Goal: Browse casually: Explore the website without a specific task or goal

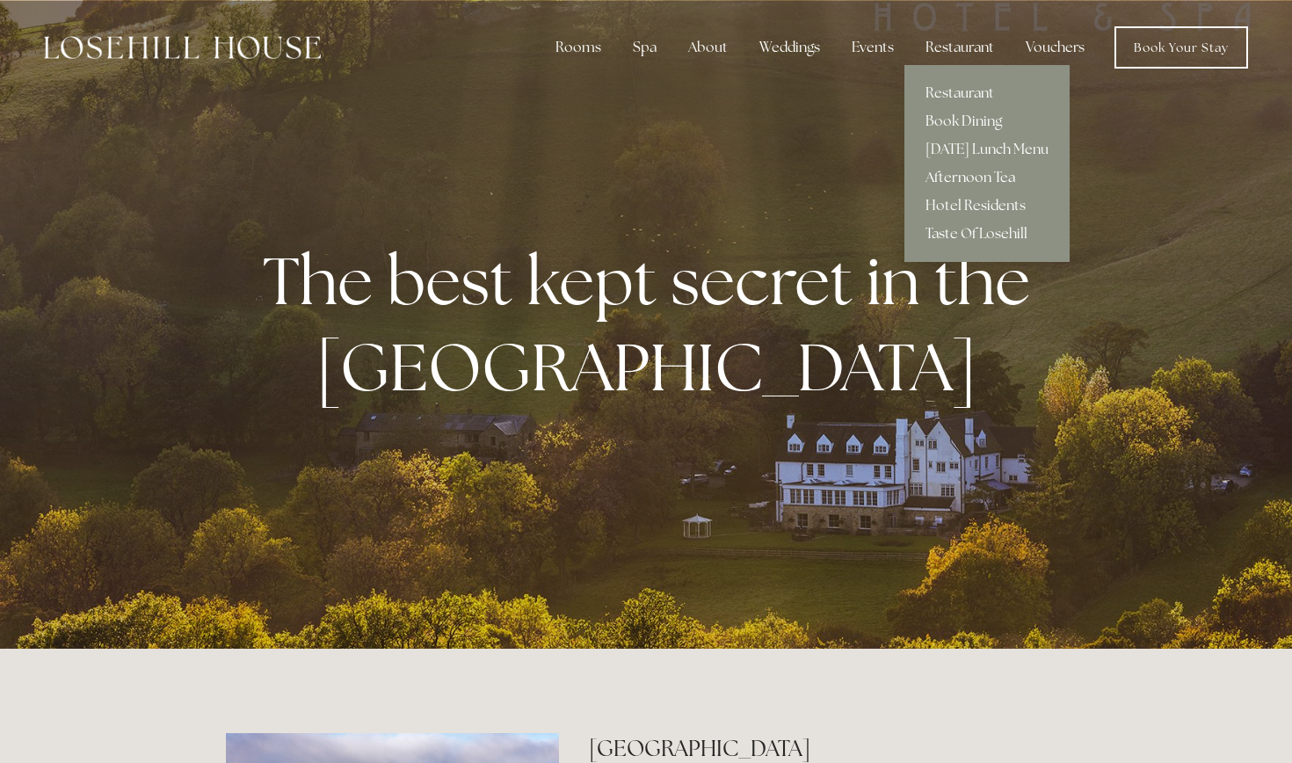
click at [963, 177] on link "Afternoon Tea" at bounding box center [987, 178] width 165 height 28
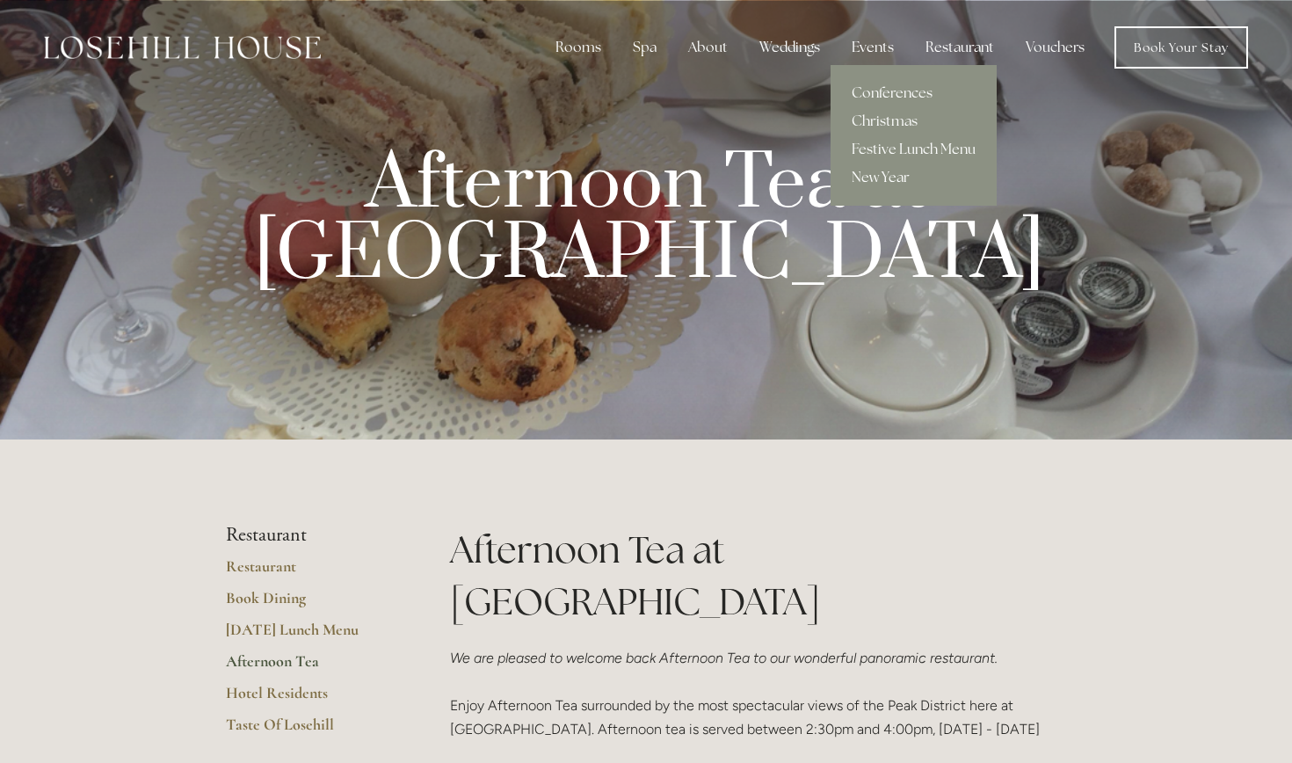
click at [877, 50] on div "Events" at bounding box center [873, 47] width 70 height 35
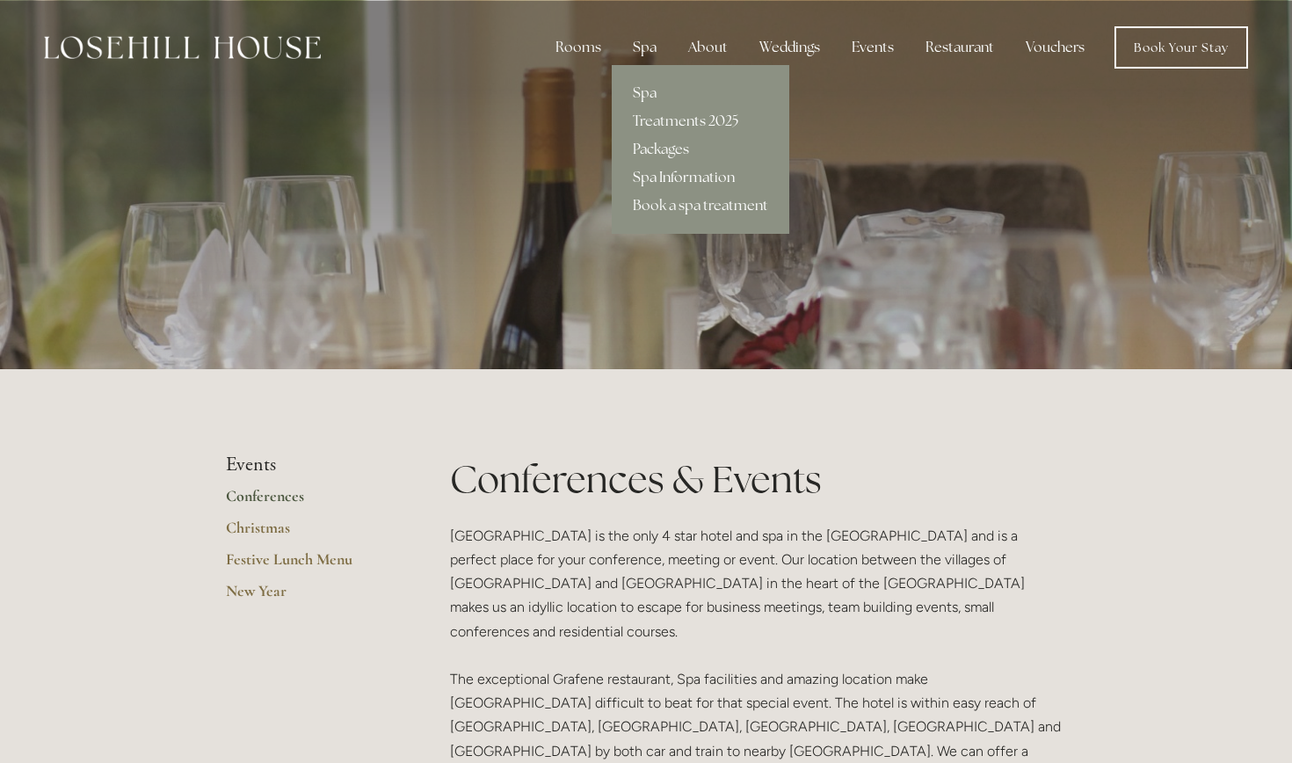
click at [680, 176] on link "Spa Information" at bounding box center [701, 178] width 178 height 28
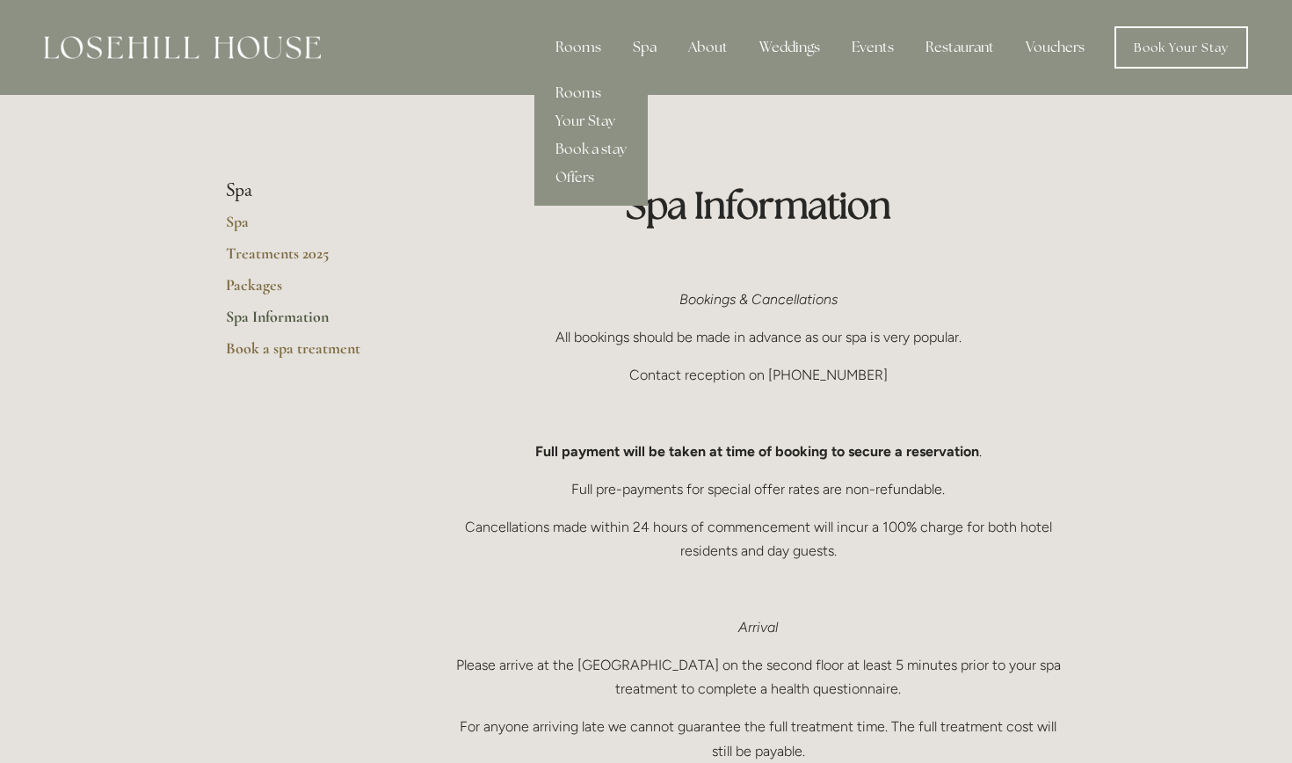
click at [585, 99] on link "Rooms" at bounding box center [590, 93] width 113 height 28
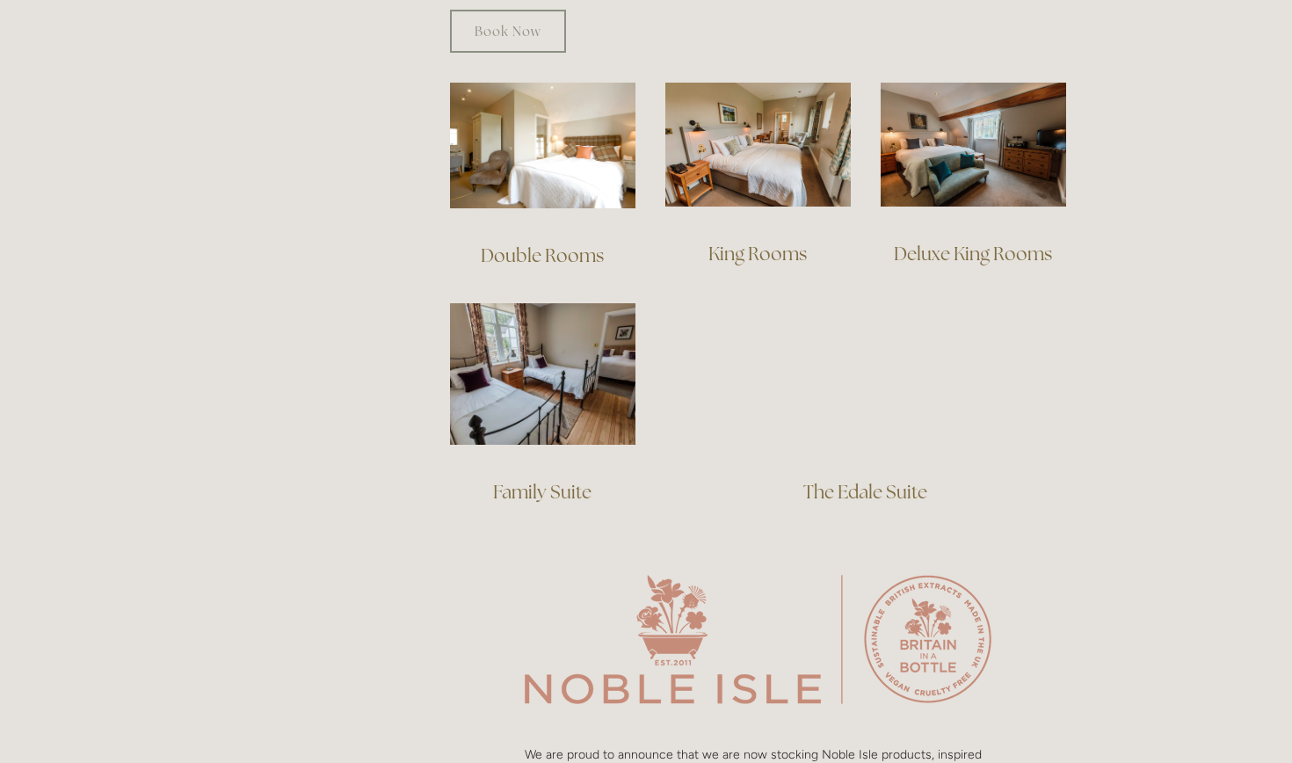
scroll to position [1212, 0]
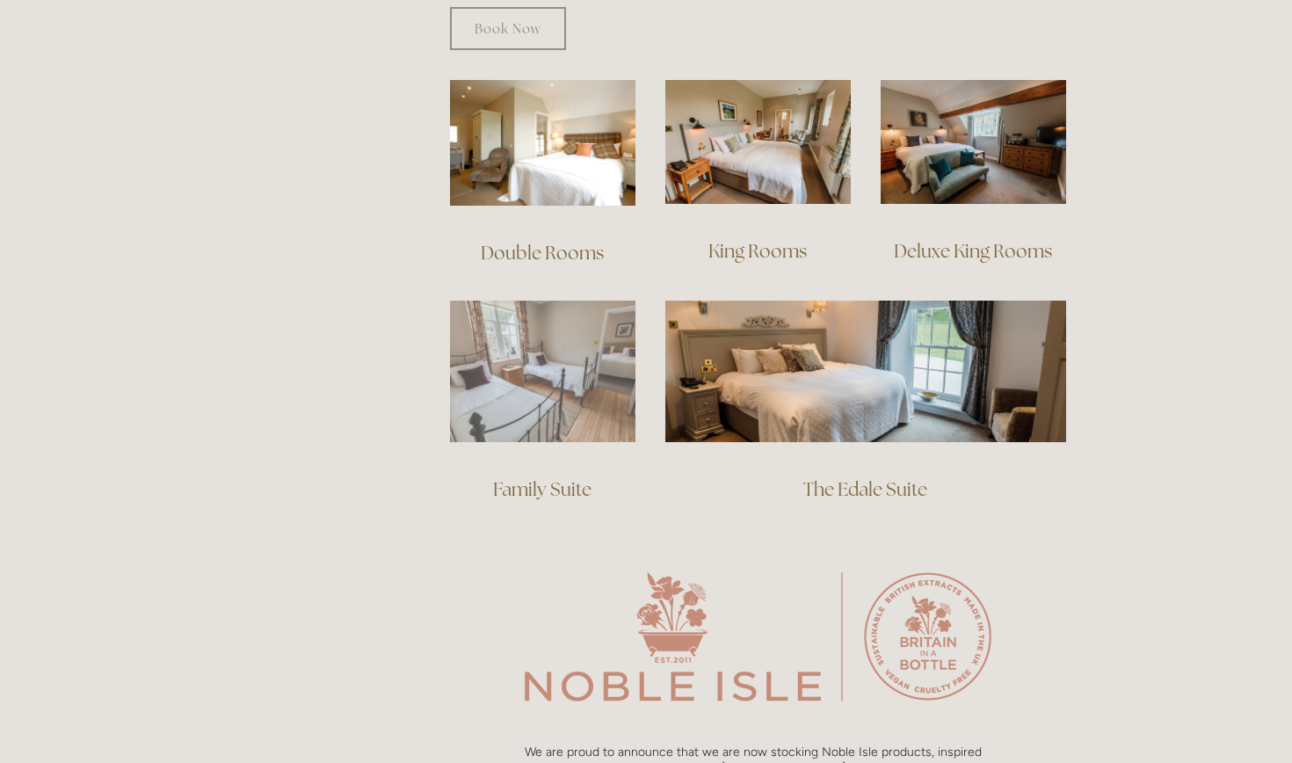
click at [588, 338] on img at bounding box center [542, 372] width 185 height 142
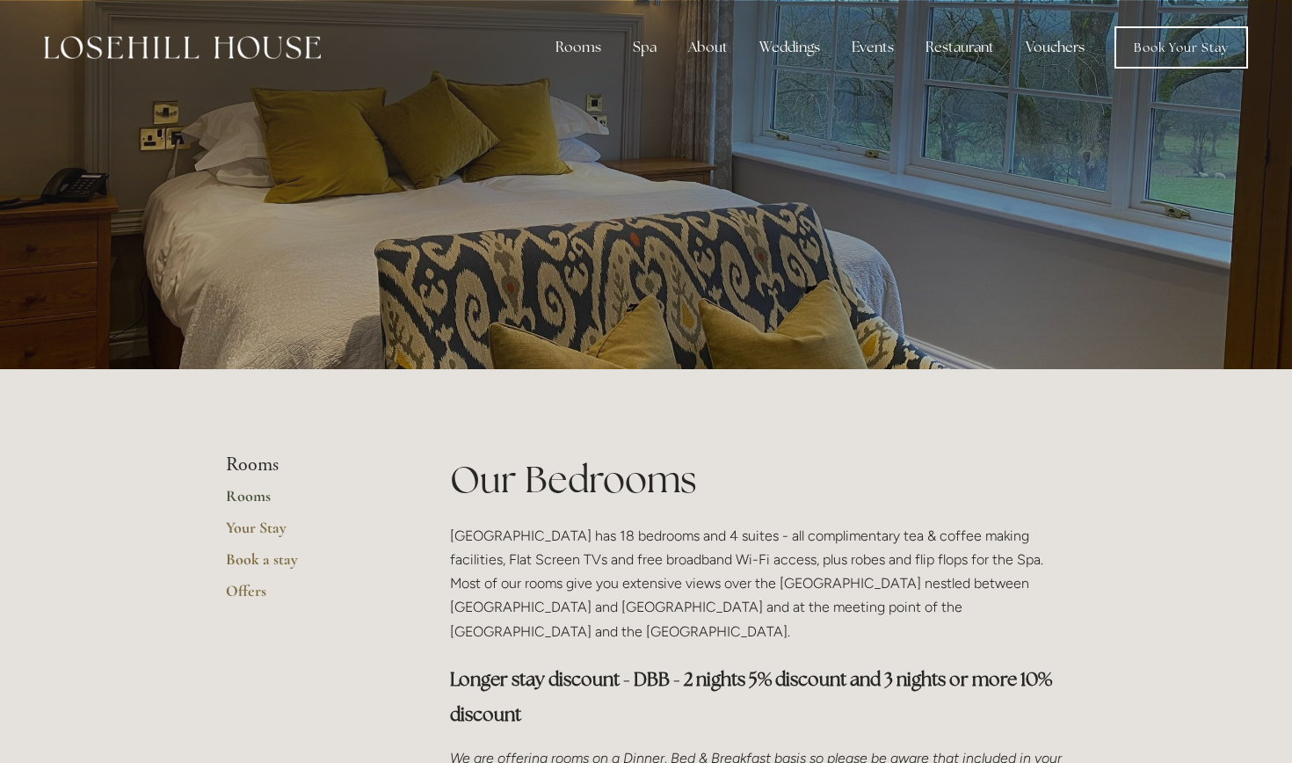
scroll to position [0, 0]
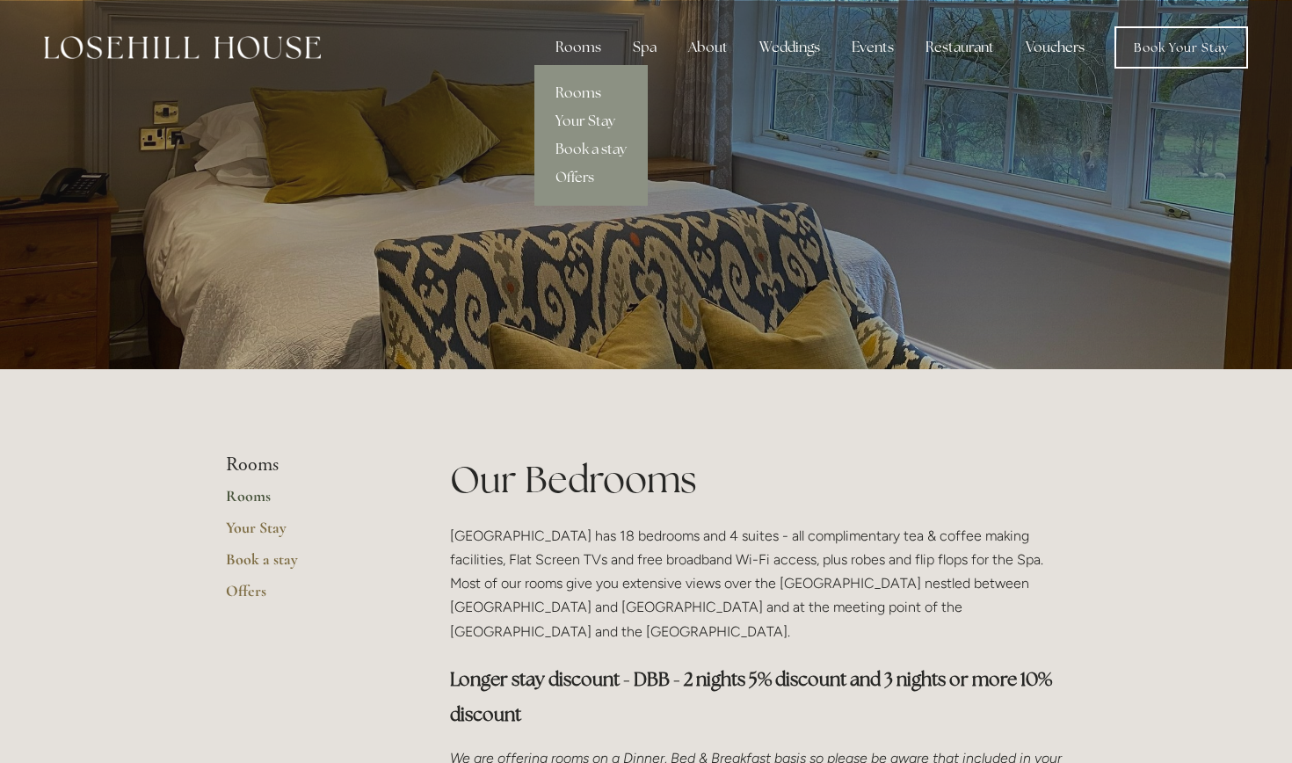
click at [596, 119] on link "Your Stay" at bounding box center [590, 121] width 113 height 28
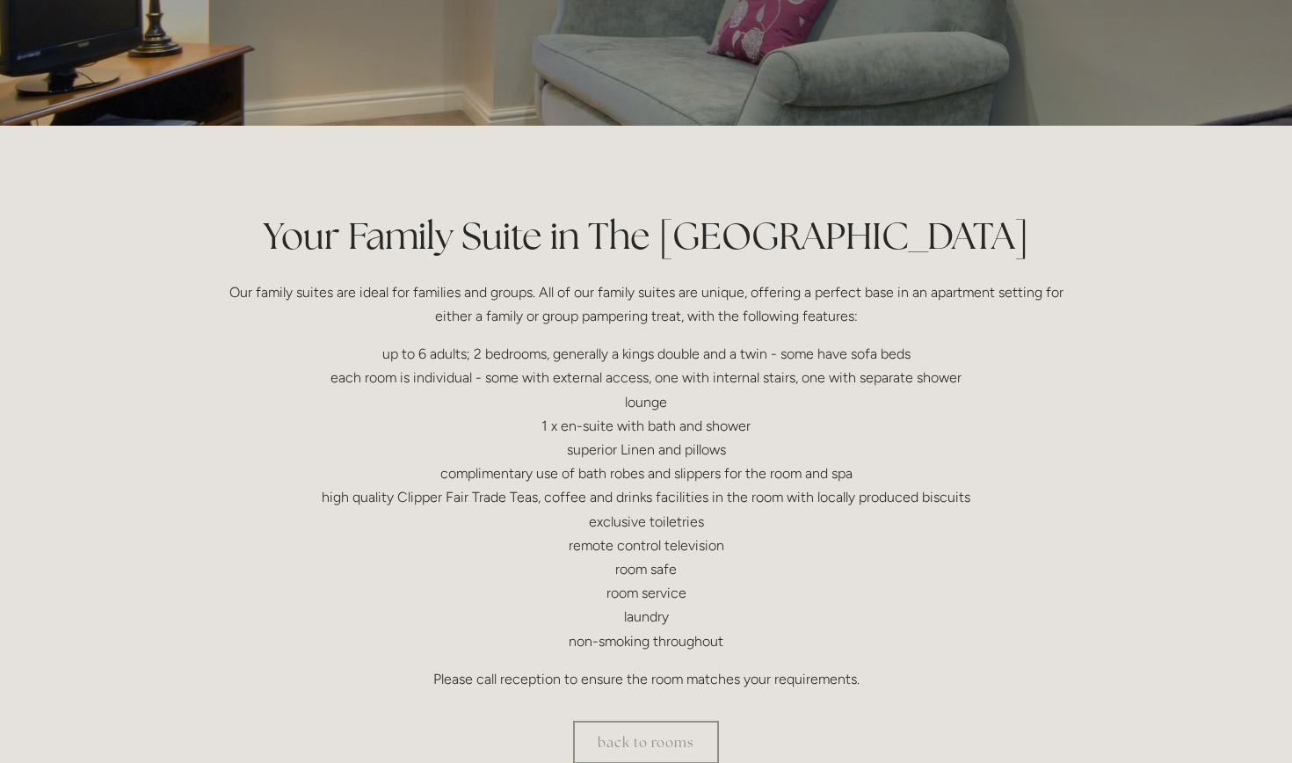
scroll to position [198, 0]
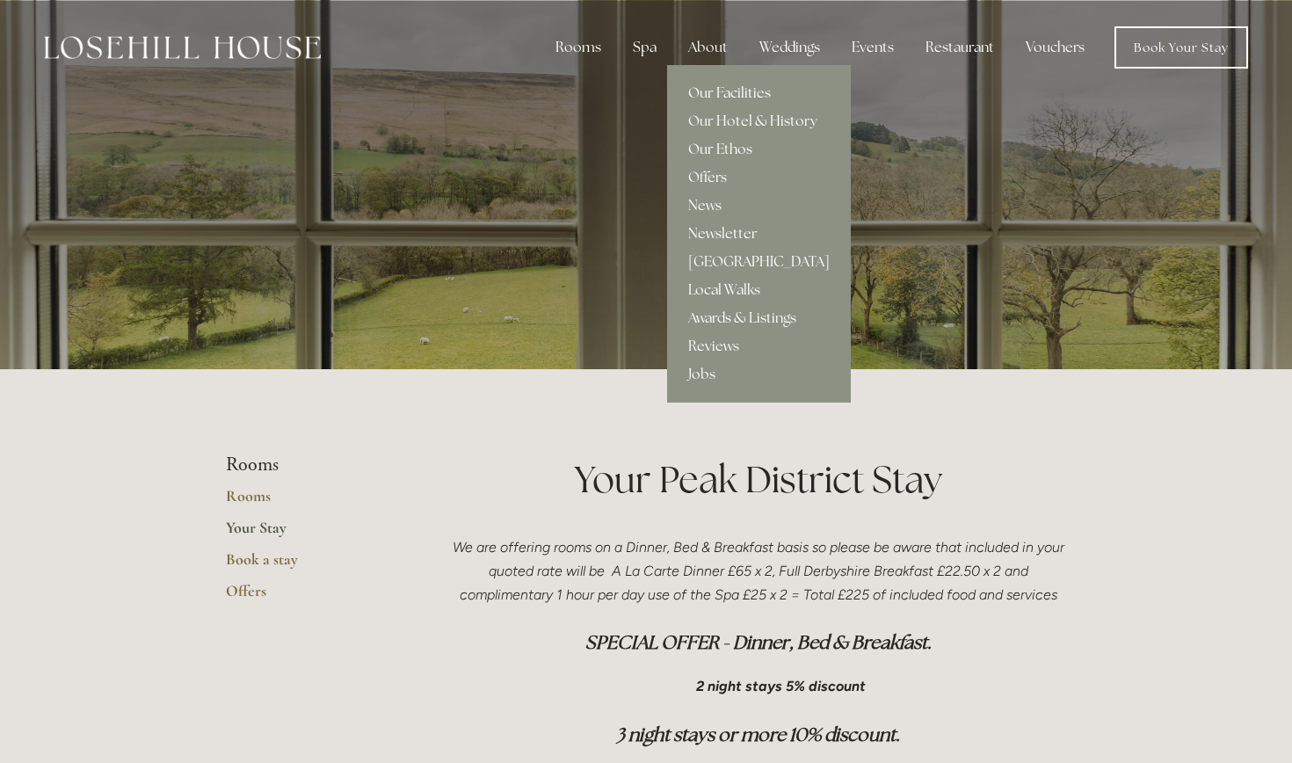
click at [710, 90] on link "Our Facilities" at bounding box center [759, 93] width 184 height 28
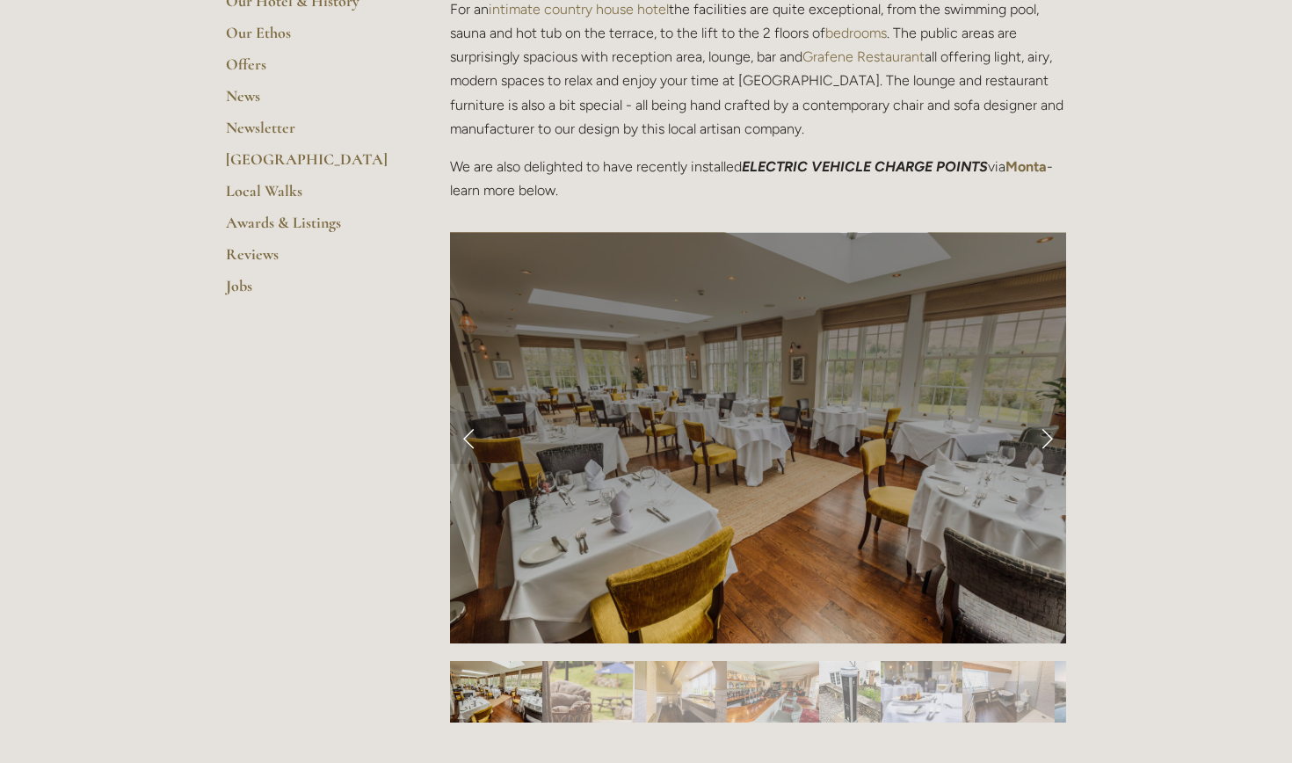
scroll to position [579, 0]
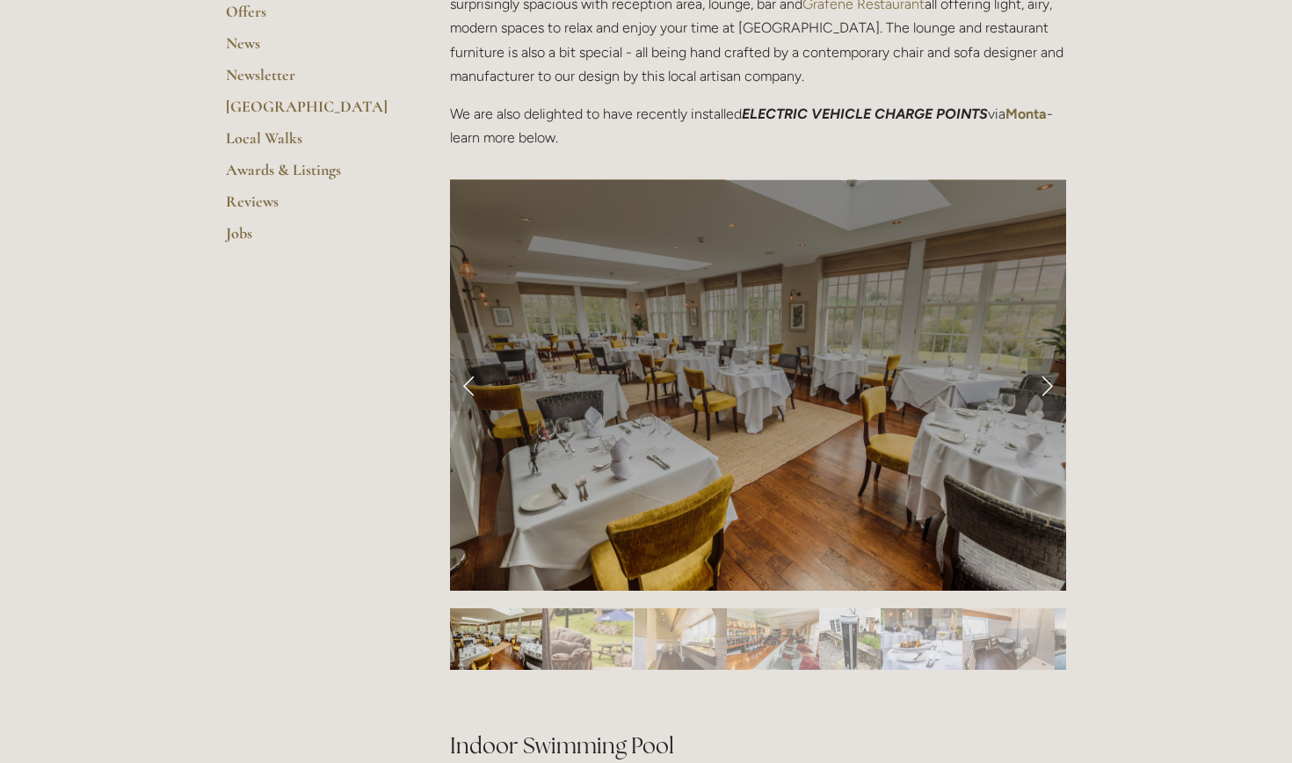
click at [1051, 386] on link "Next Slide" at bounding box center [1047, 385] width 39 height 53
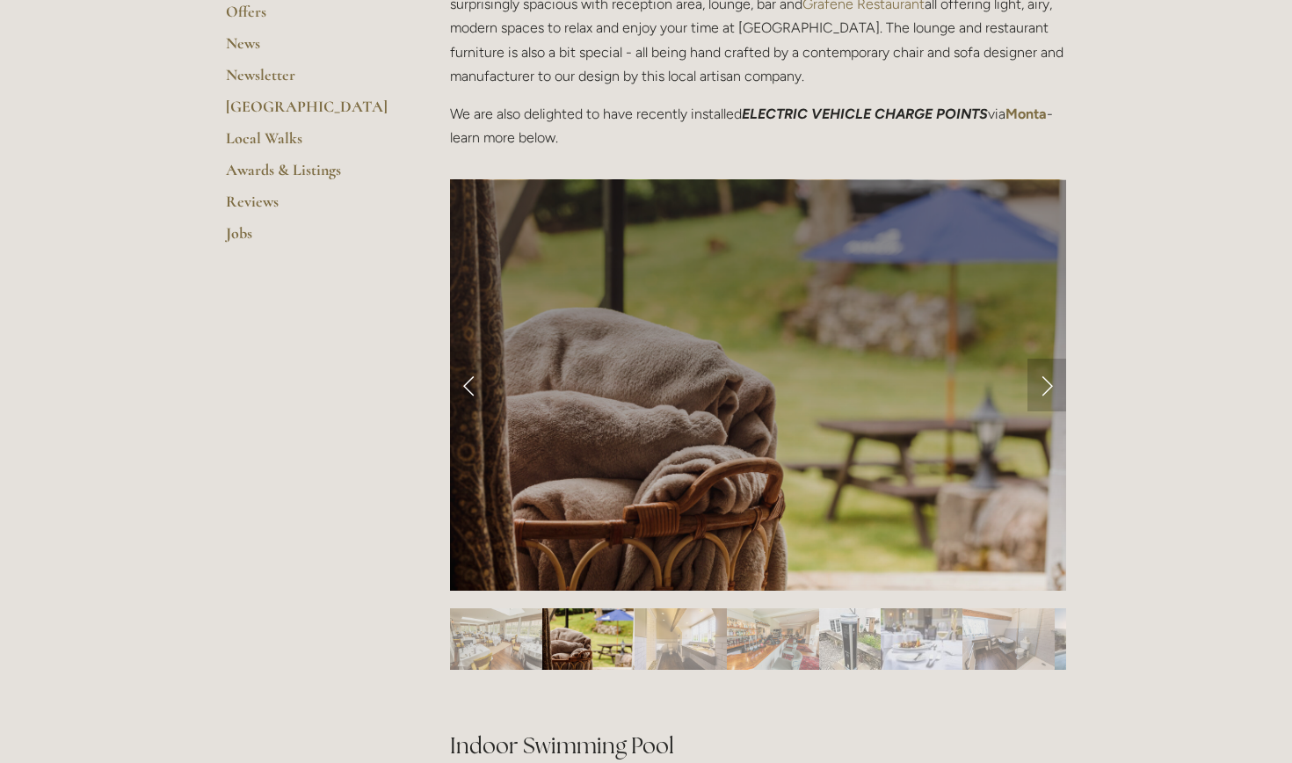
click at [1051, 386] on link "Next Slide" at bounding box center [1047, 385] width 39 height 53
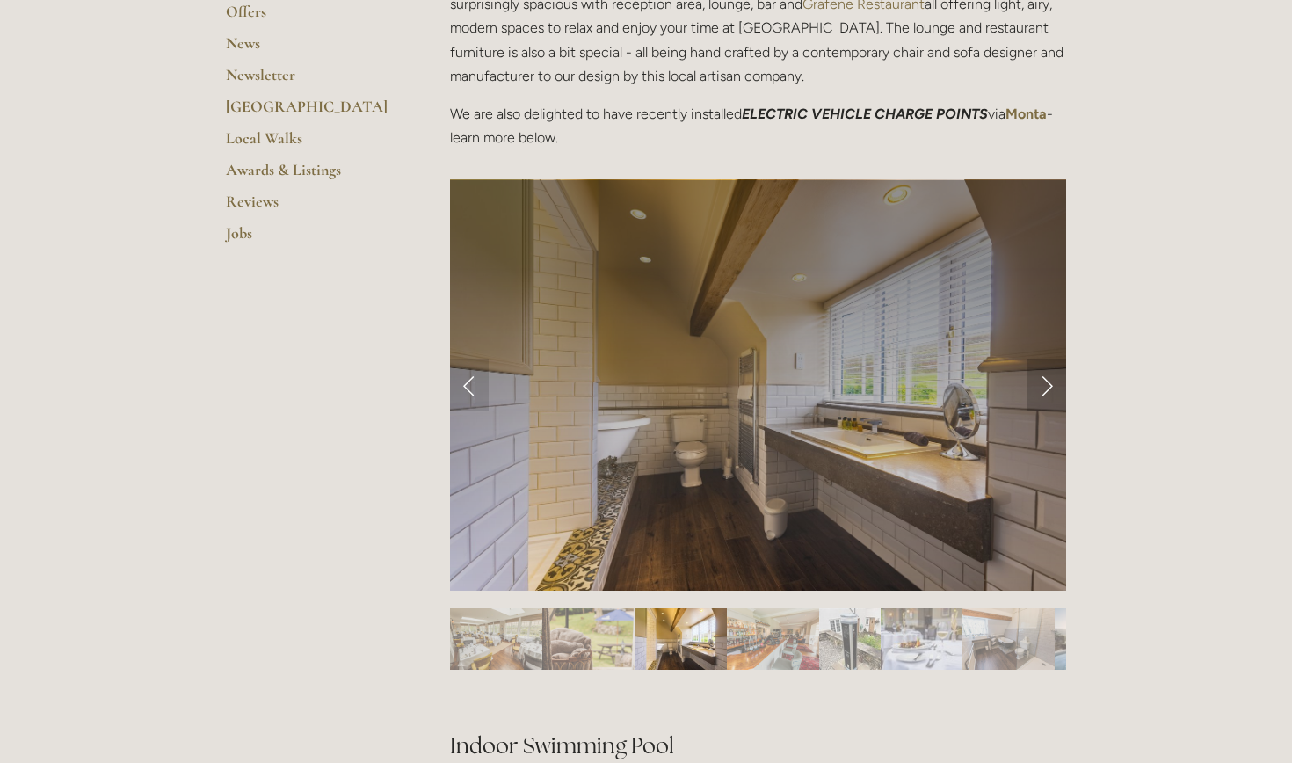
click at [1045, 386] on link "Next Slide" at bounding box center [1047, 385] width 39 height 53
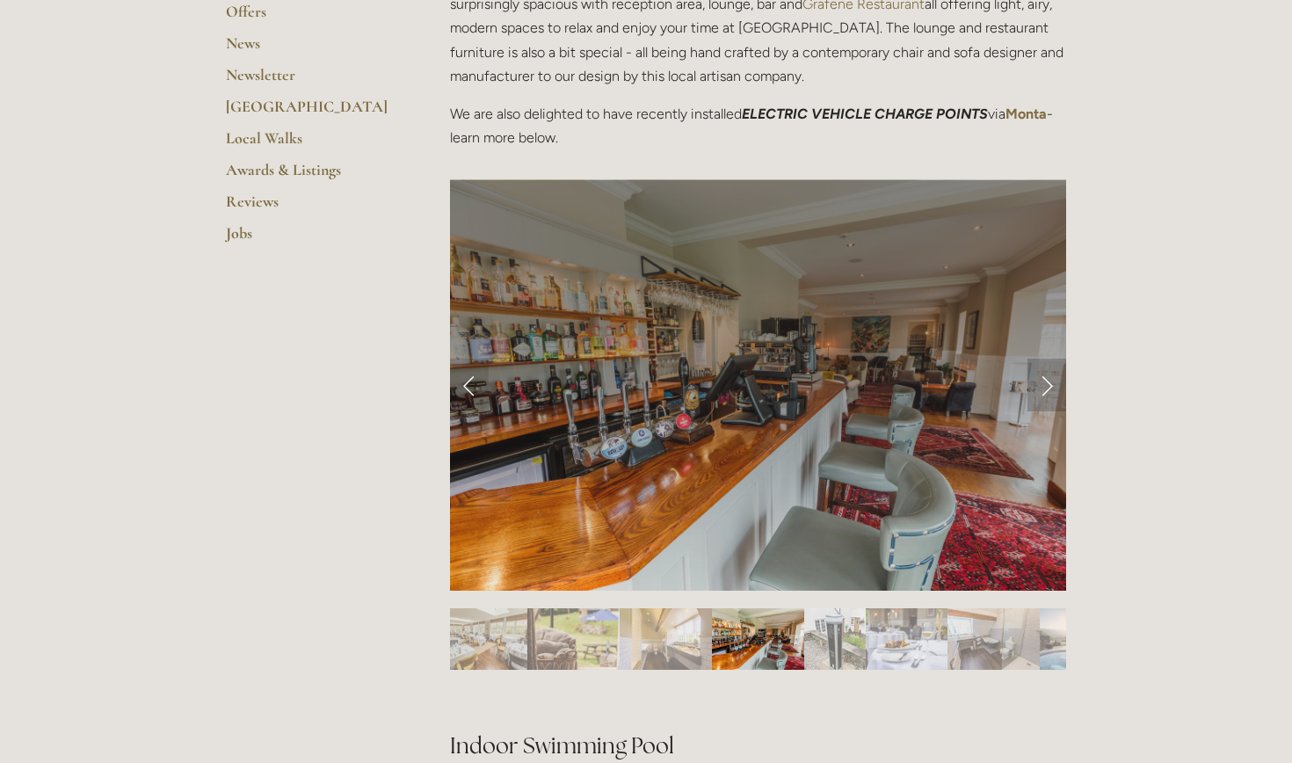
click at [1045, 386] on link "Next Slide" at bounding box center [1047, 385] width 39 height 53
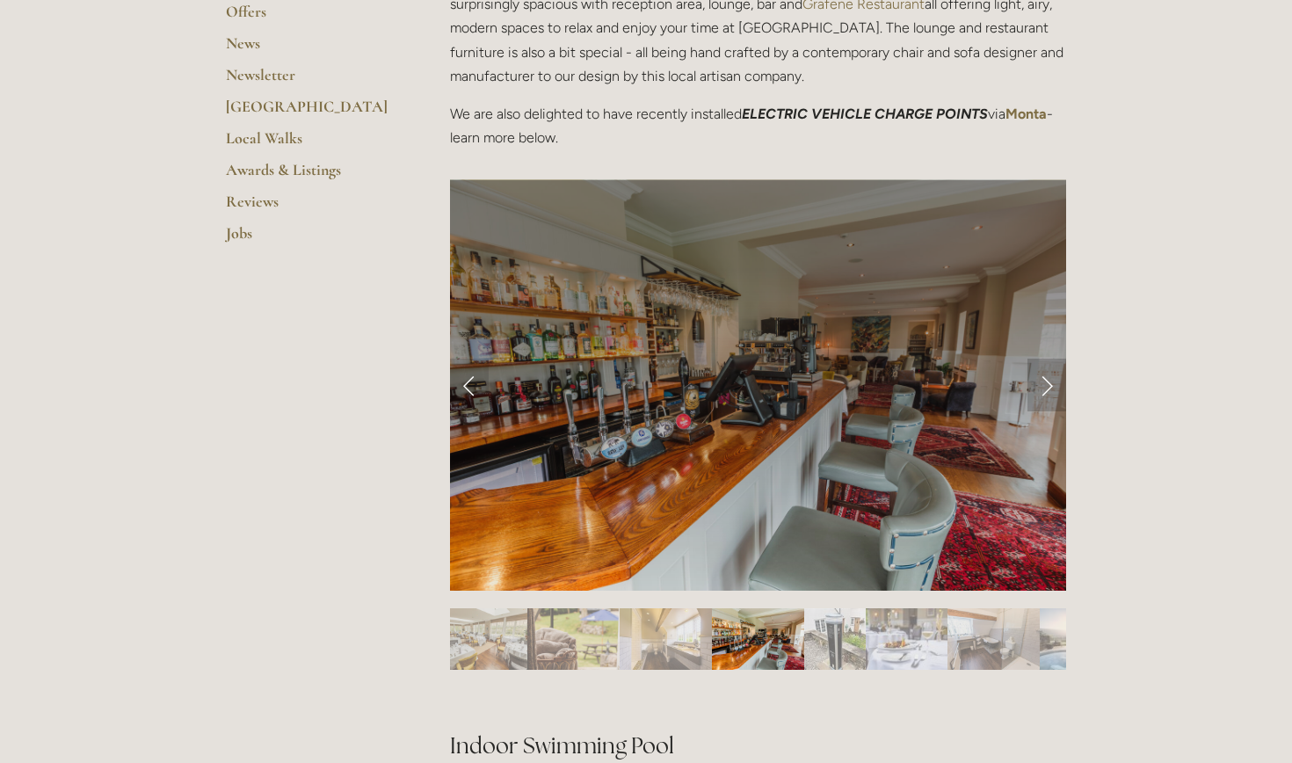
click at [1045, 386] on link "Next Slide" at bounding box center [1047, 385] width 39 height 53
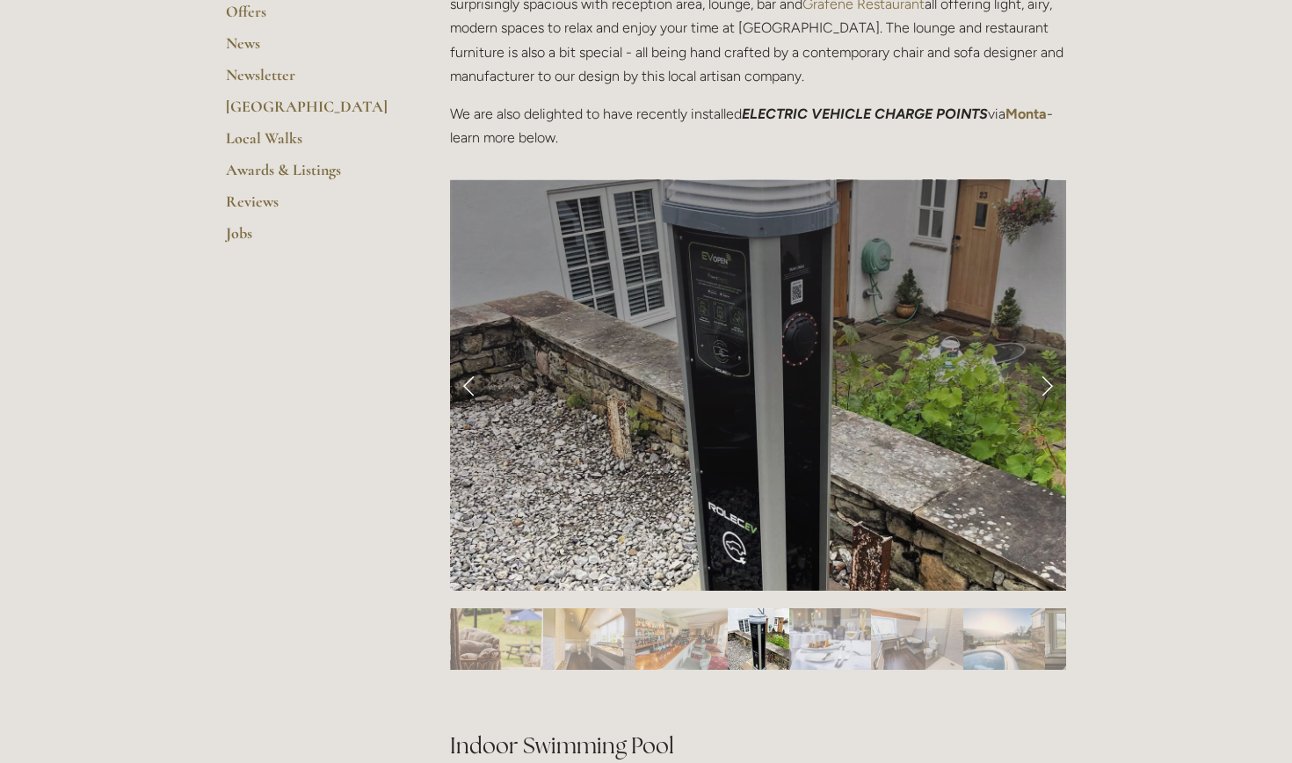
click at [1045, 386] on link "Next Slide" at bounding box center [1047, 385] width 39 height 53
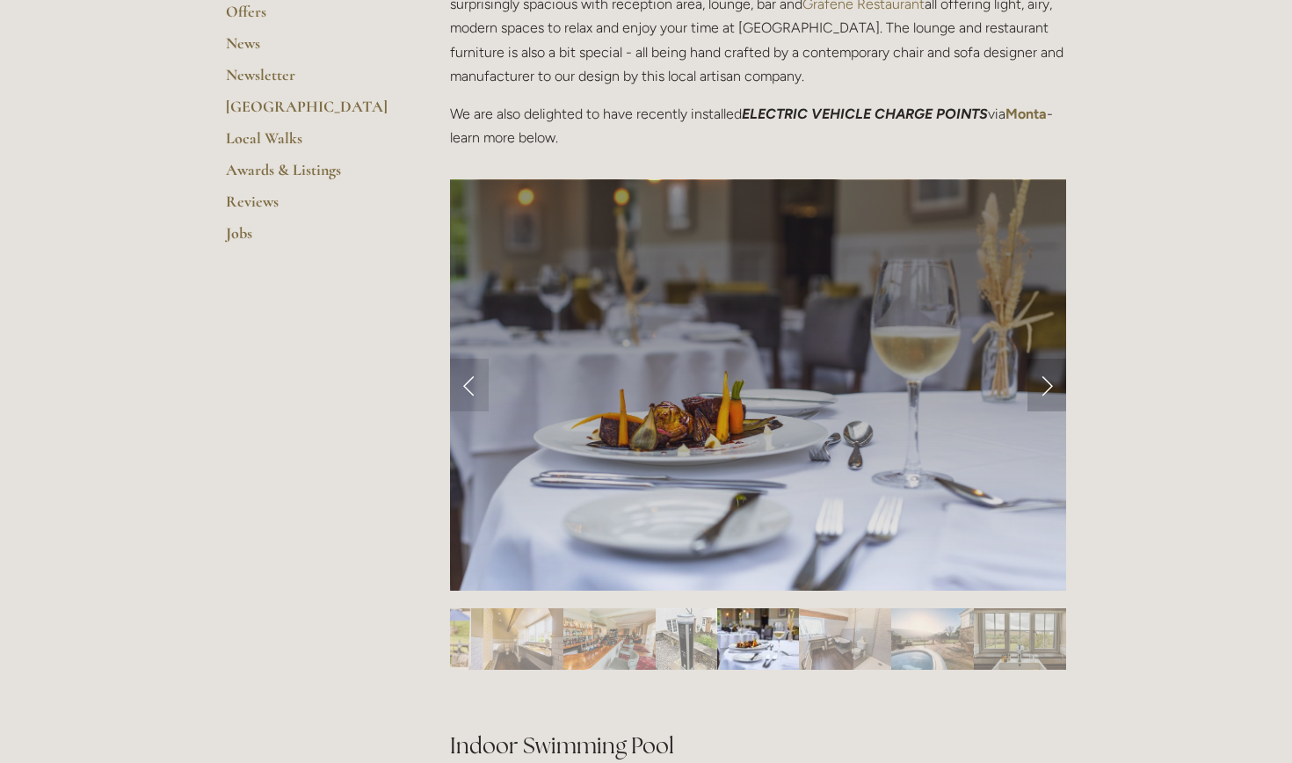
click at [1045, 386] on link "Next Slide" at bounding box center [1047, 385] width 39 height 53
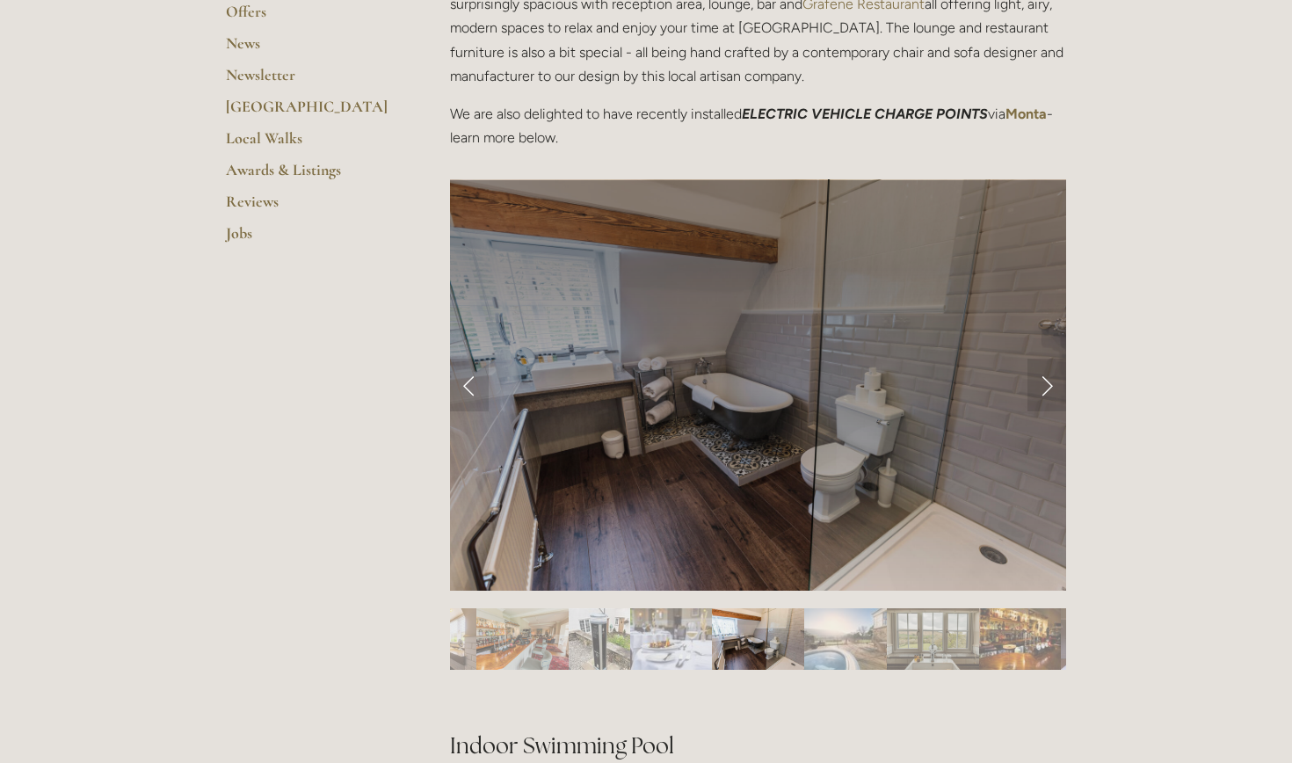
click at [854, 648] on img "Slide 8" at bounding box center [845, 639] width 82 height 62
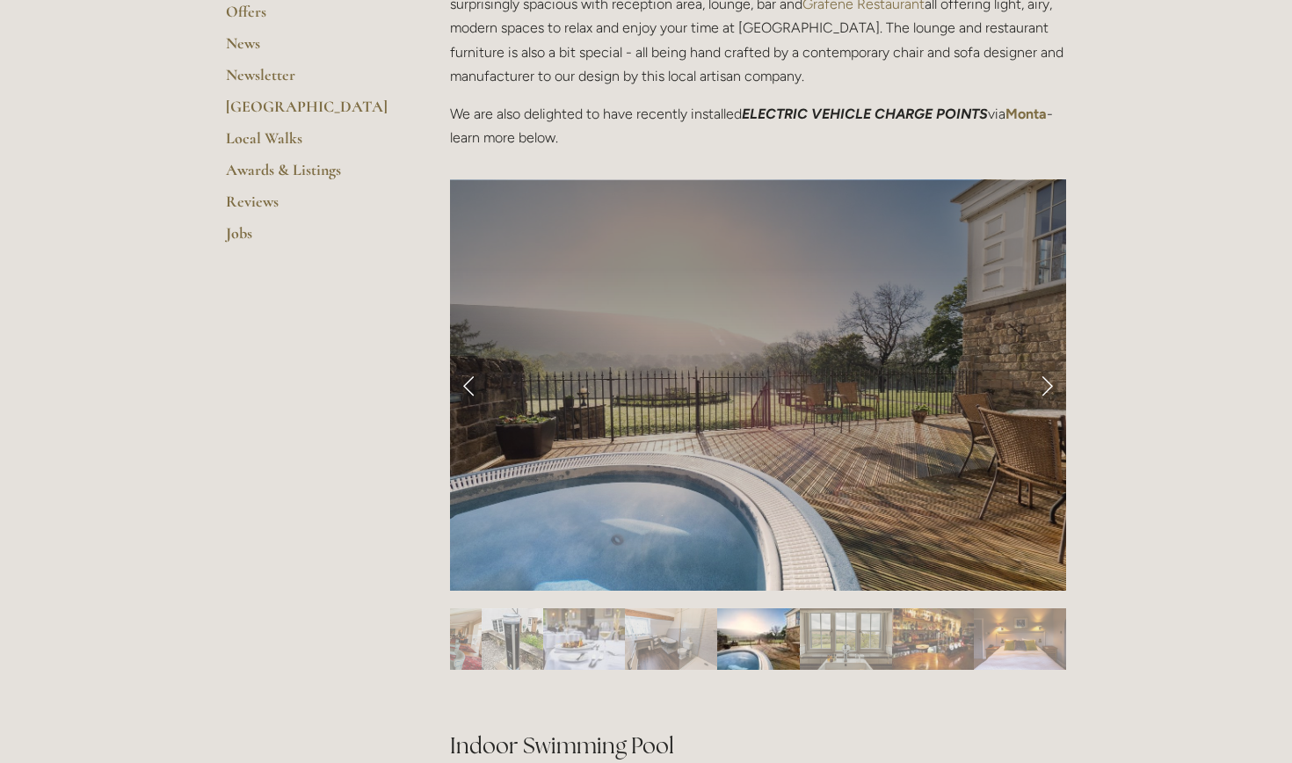
click at [854, 648] on div at bounding box center [1158, 639] width 2090 height 62
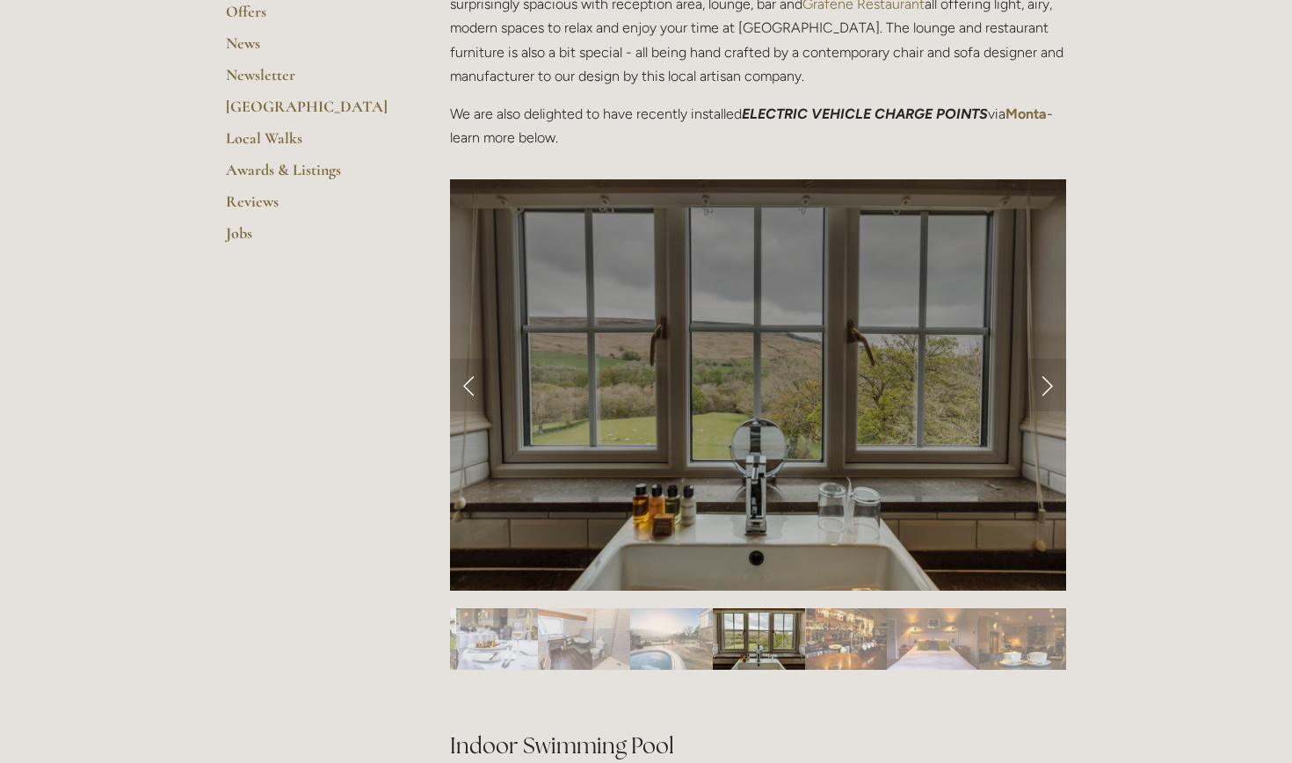
click at [854, 648] on img "Slide 10" at bounding box center [846, 639] width 82 height 62
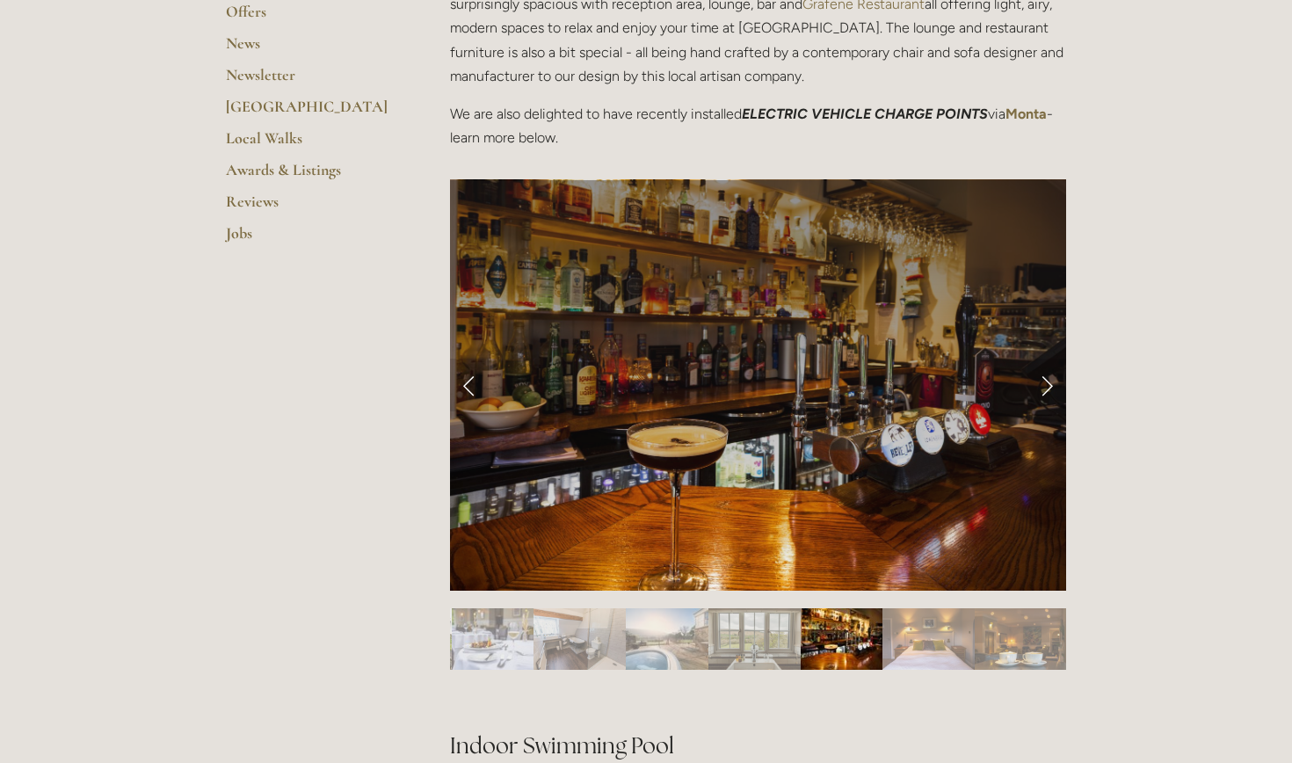
click at [921, 652] on img "Slide 11" at bounding box center [929, 639] width 92 height 62
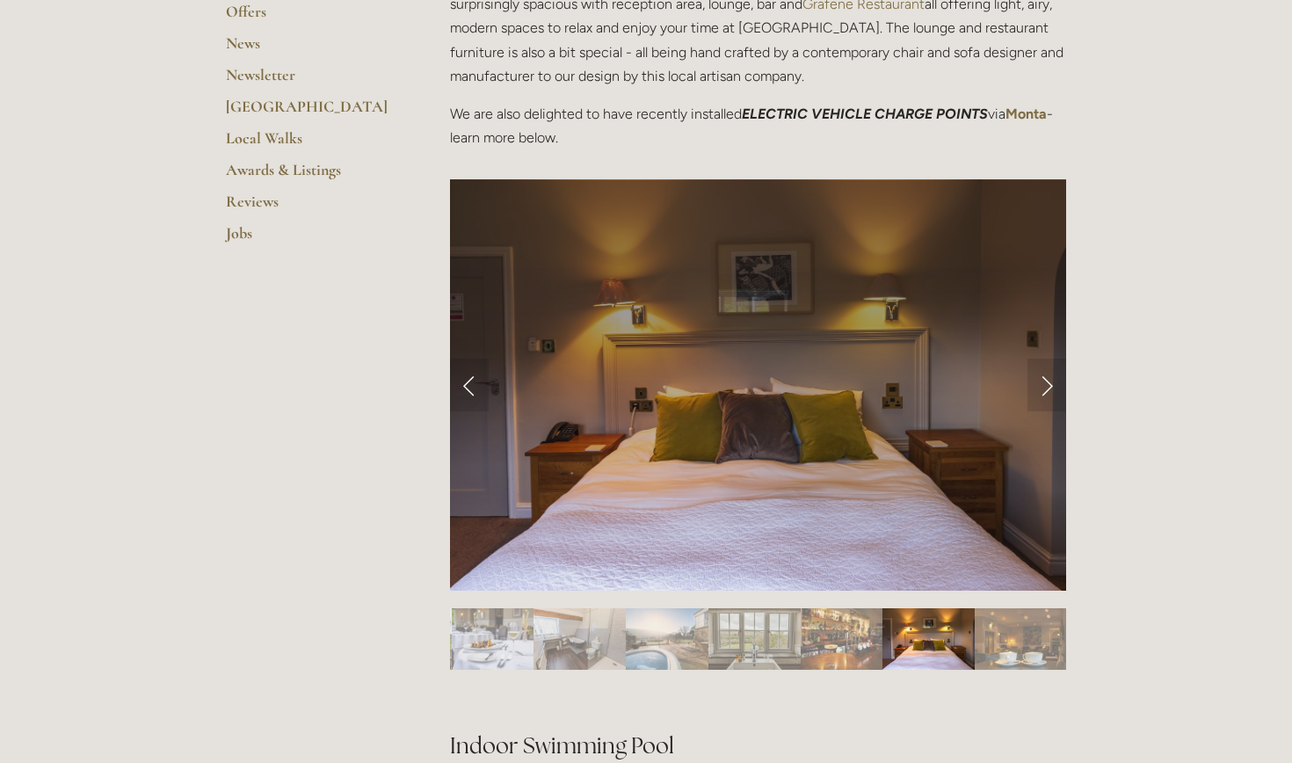
click at [999, 654] on img "Slide 12" at bounding box center [1021, 639] width 92 height 62
click at [1028, 646] on img "Slide 12" at bounding box center [1021, 639] width 92 height 62
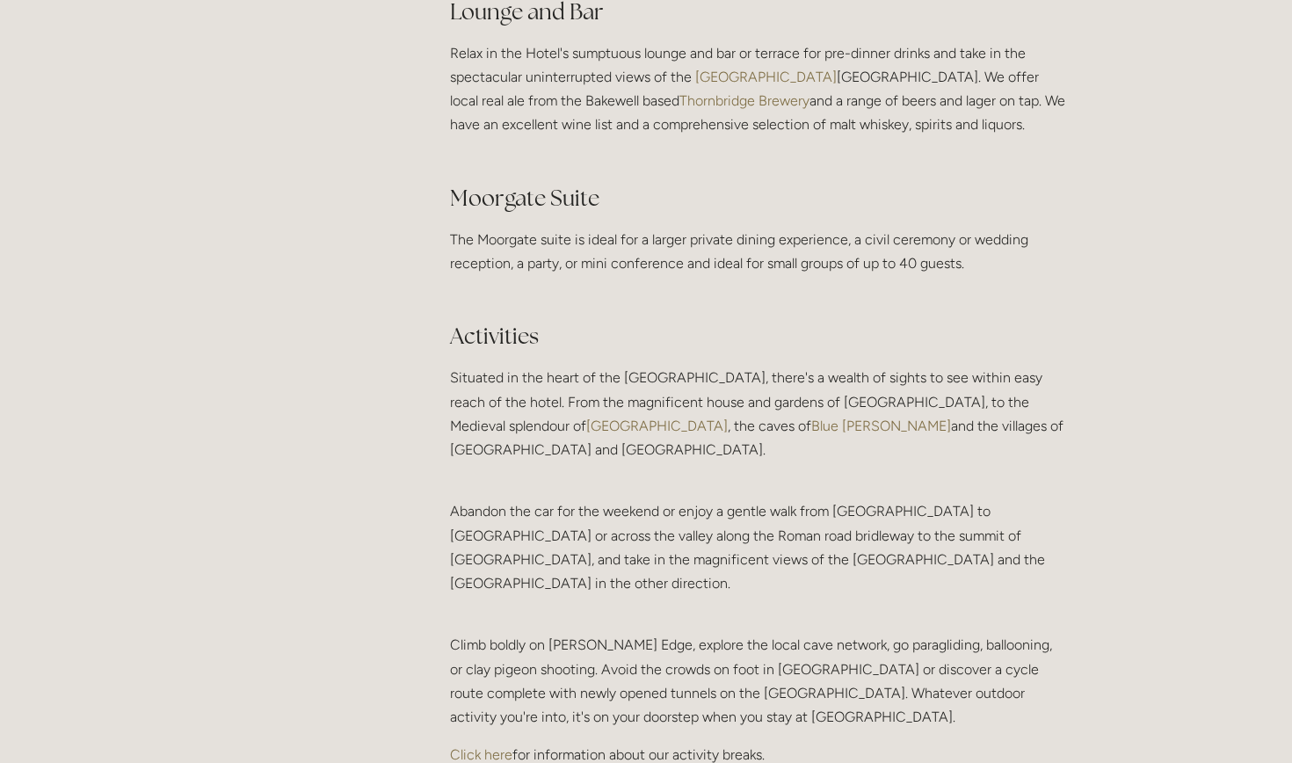
scroll to position [3341, 0]
click at [487, 747] on link "Click here" at bounding box center [481, 755] width 62 height 17
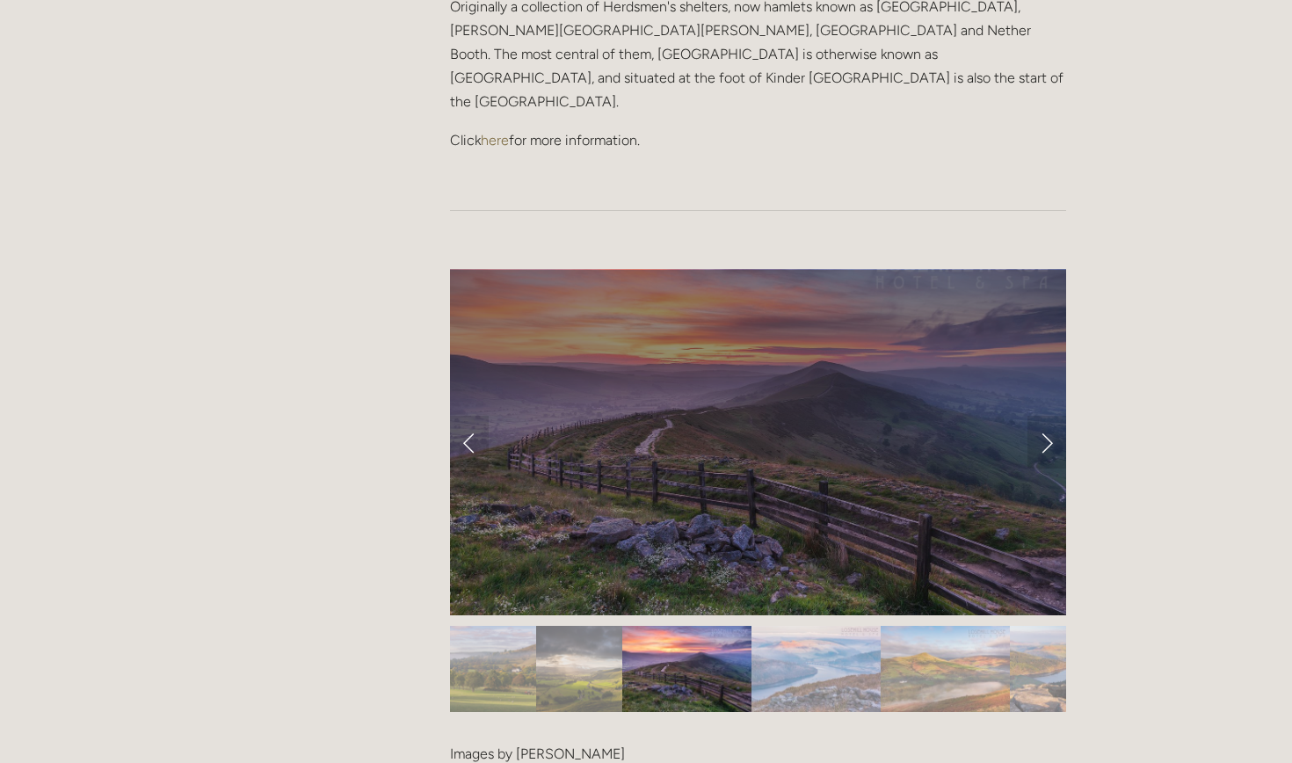
scroll to position [1520, 0]
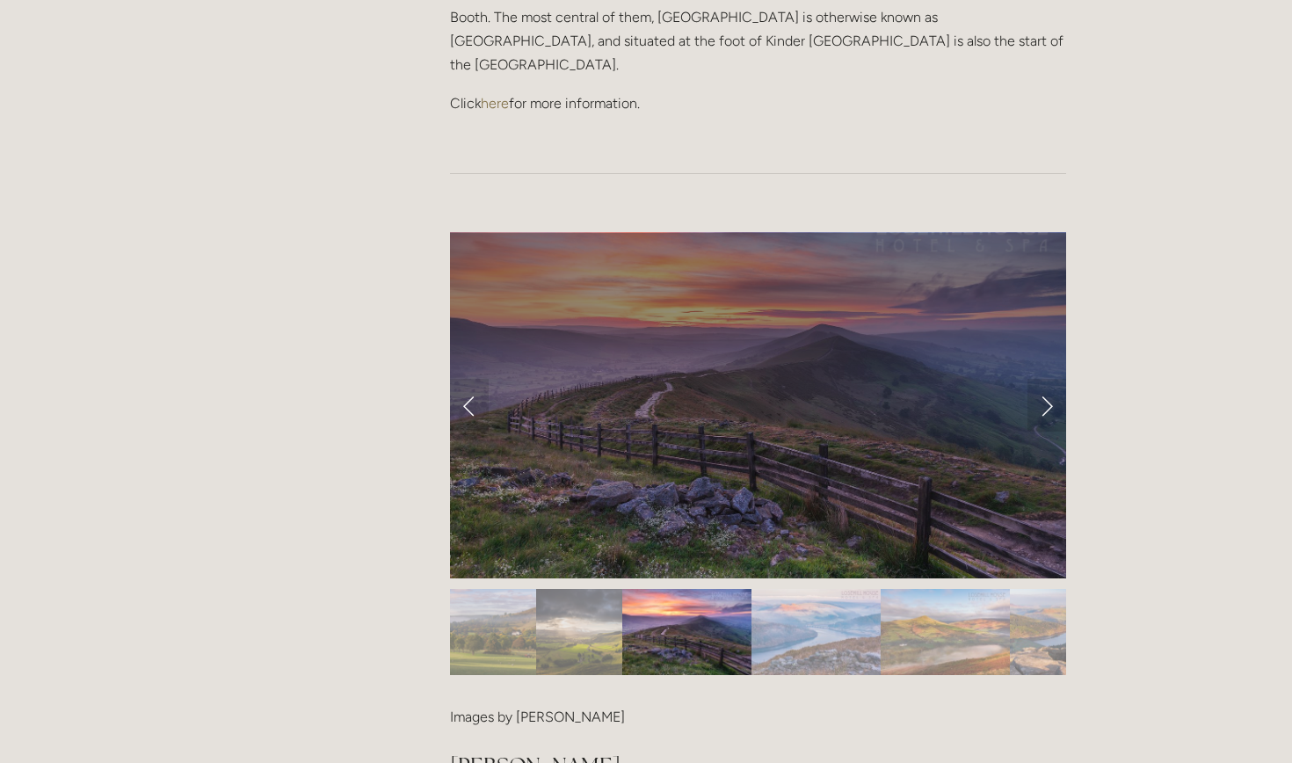
click at [828, 589] on img "Slide 4" at bounding box center [816, 632] width 129 height 86
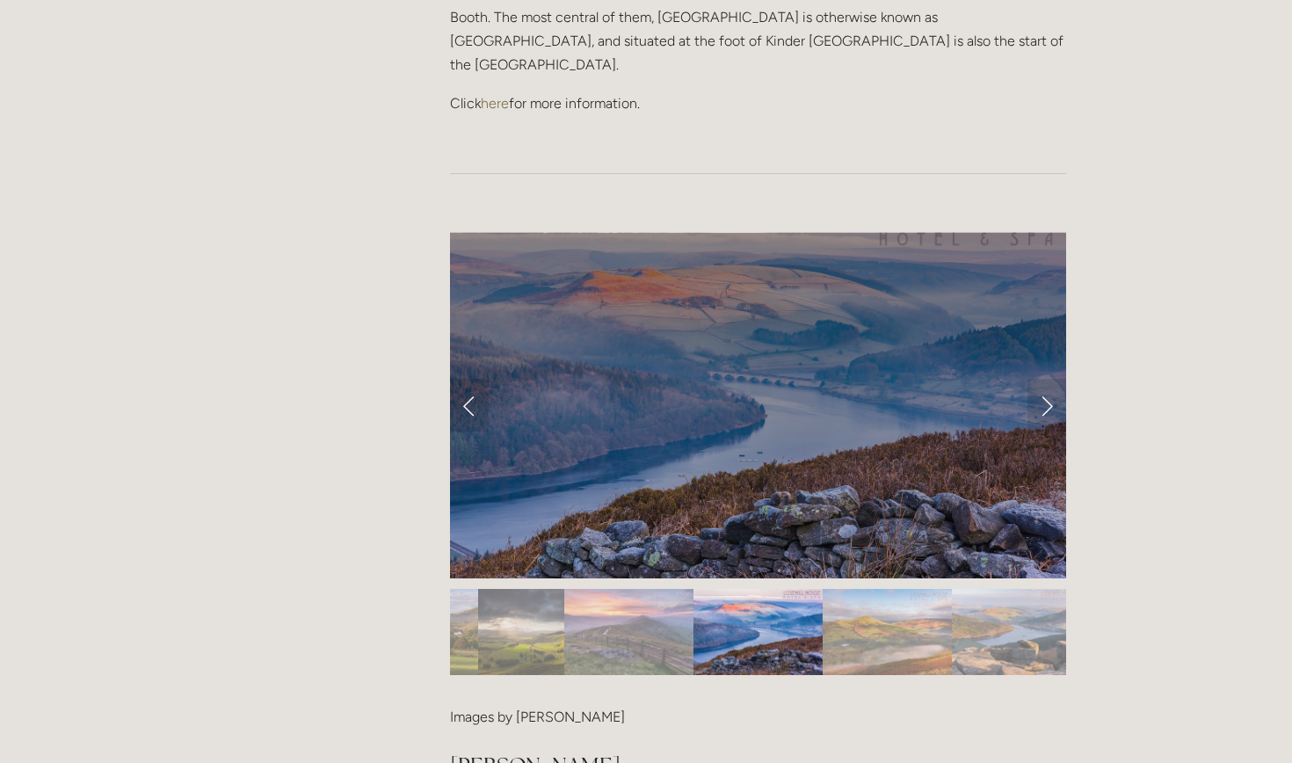
click at [864, 589] on img "Slide 5" at bounding box center [887, 632] width 129 height 86
click at [888, 589] on img "Slide 5" at bounding box center [887, 632] width 129 height 86
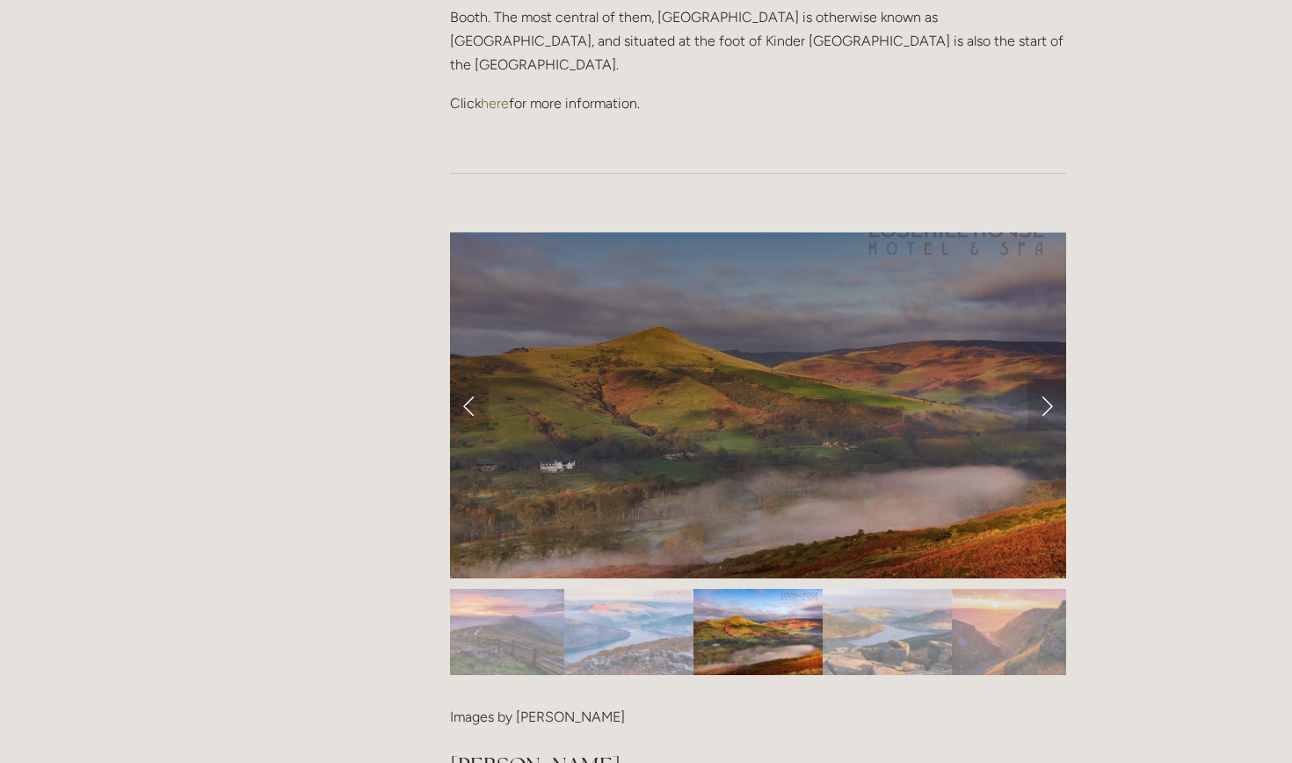
click at [888, 589] on img "Slide 6" at bounding box center [887, 632] width 129 height 86
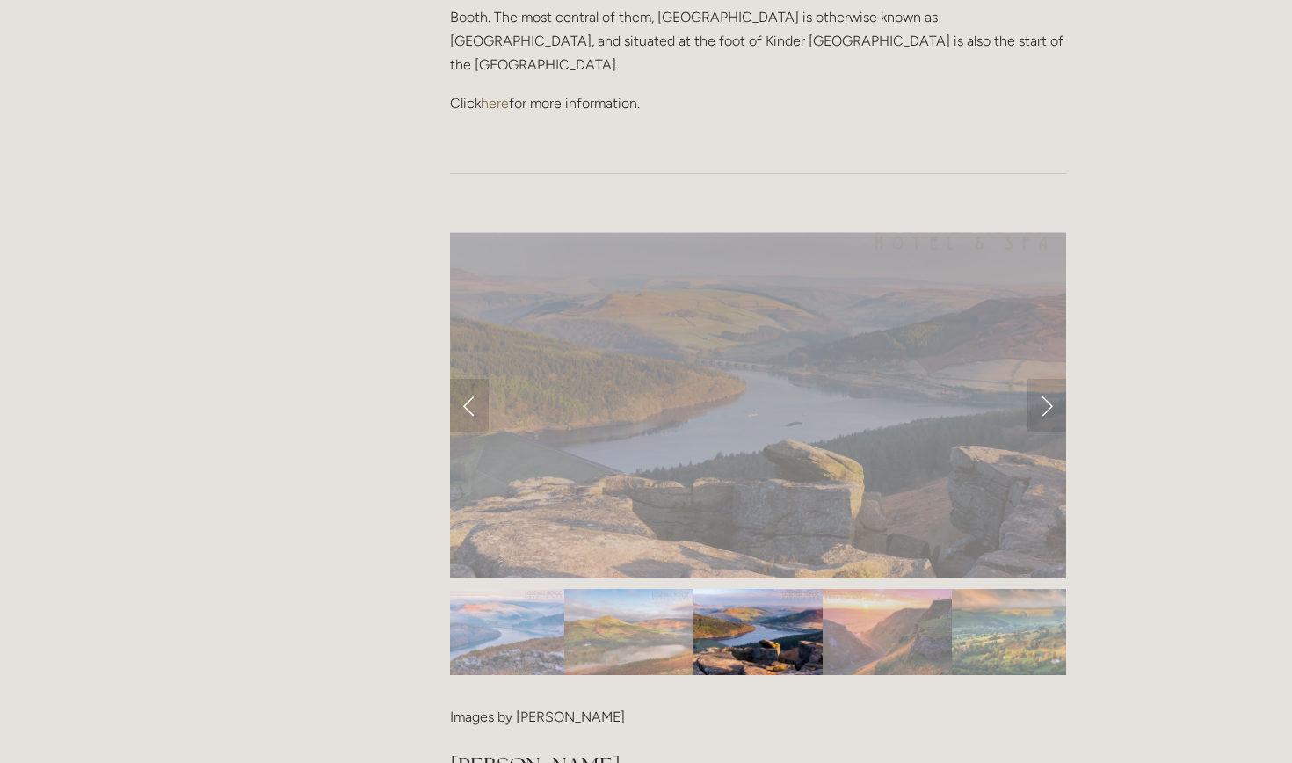
click at [888, 589] on img "Slide 7" at bounding box center [887, 632] width 129 height 86
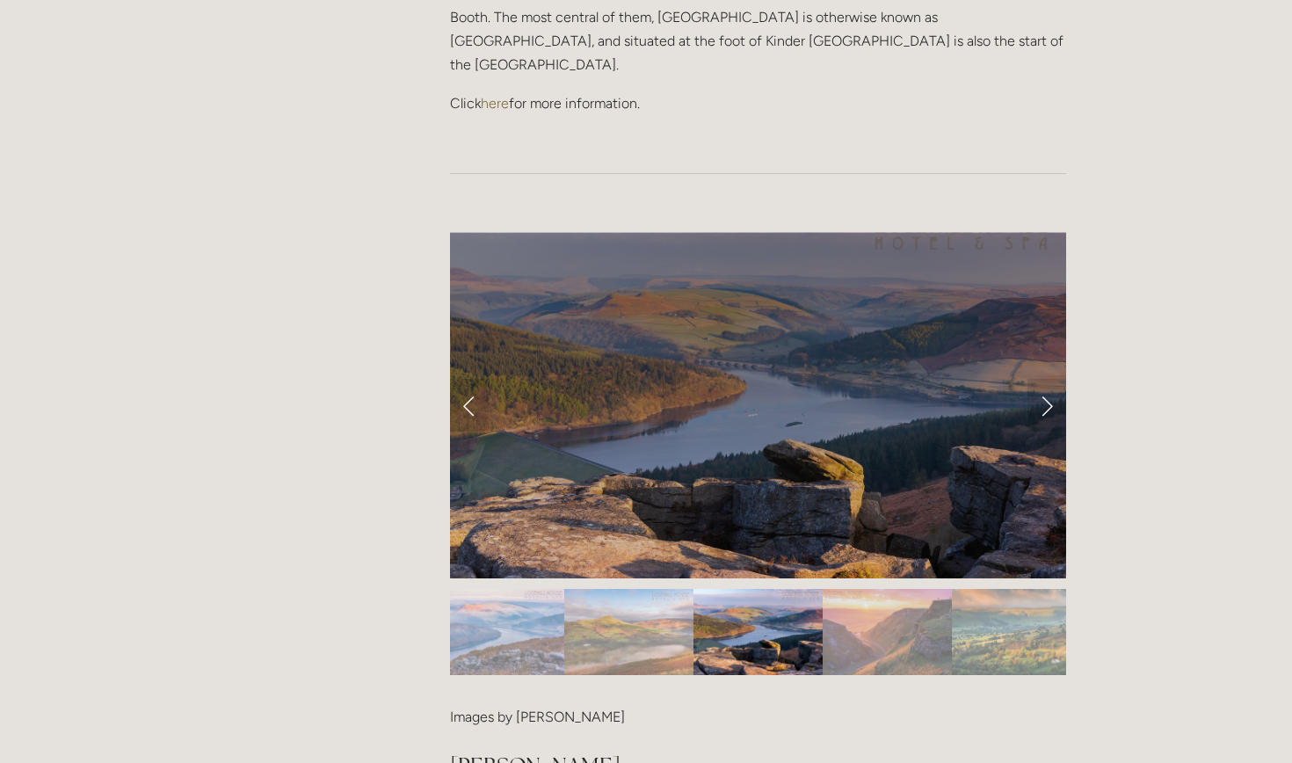
click at [888, 589] on img "Slide 7" at bounding box center [887, 632] width 129 height 86
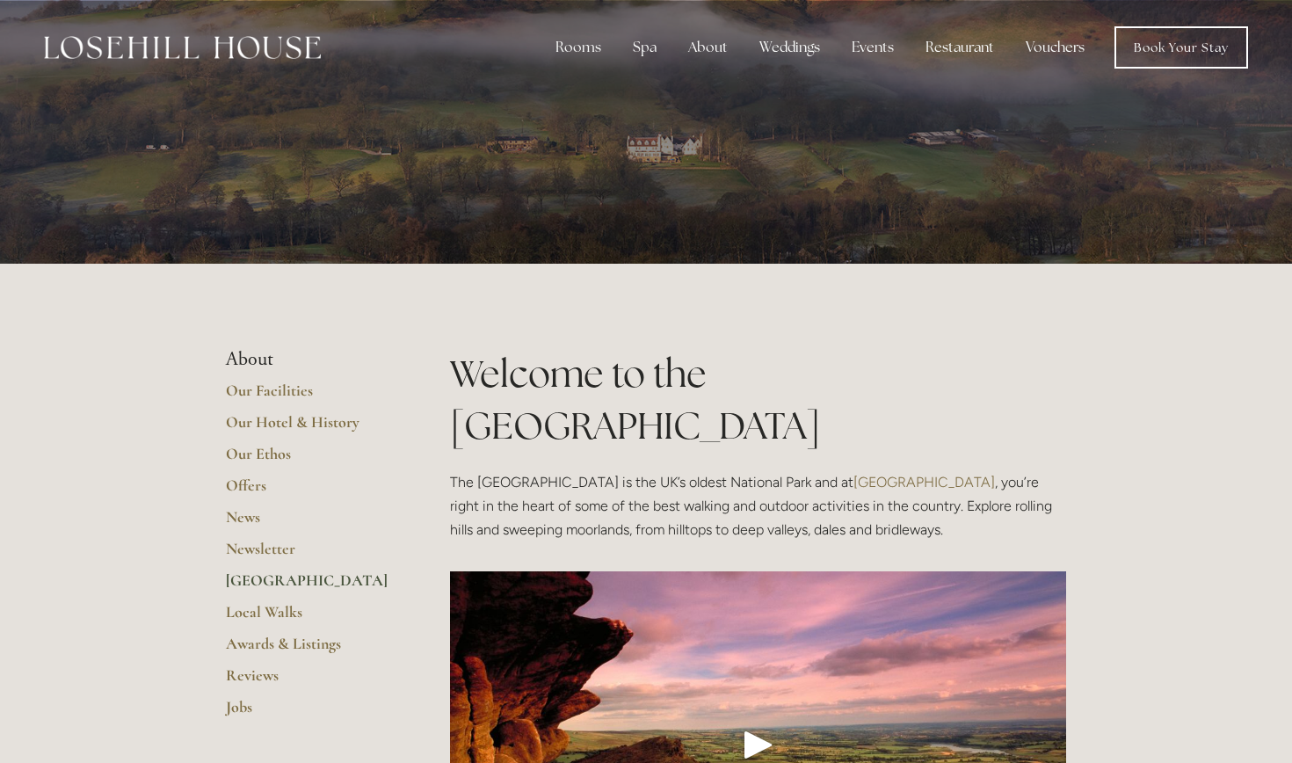
scroll to position [0, 0]
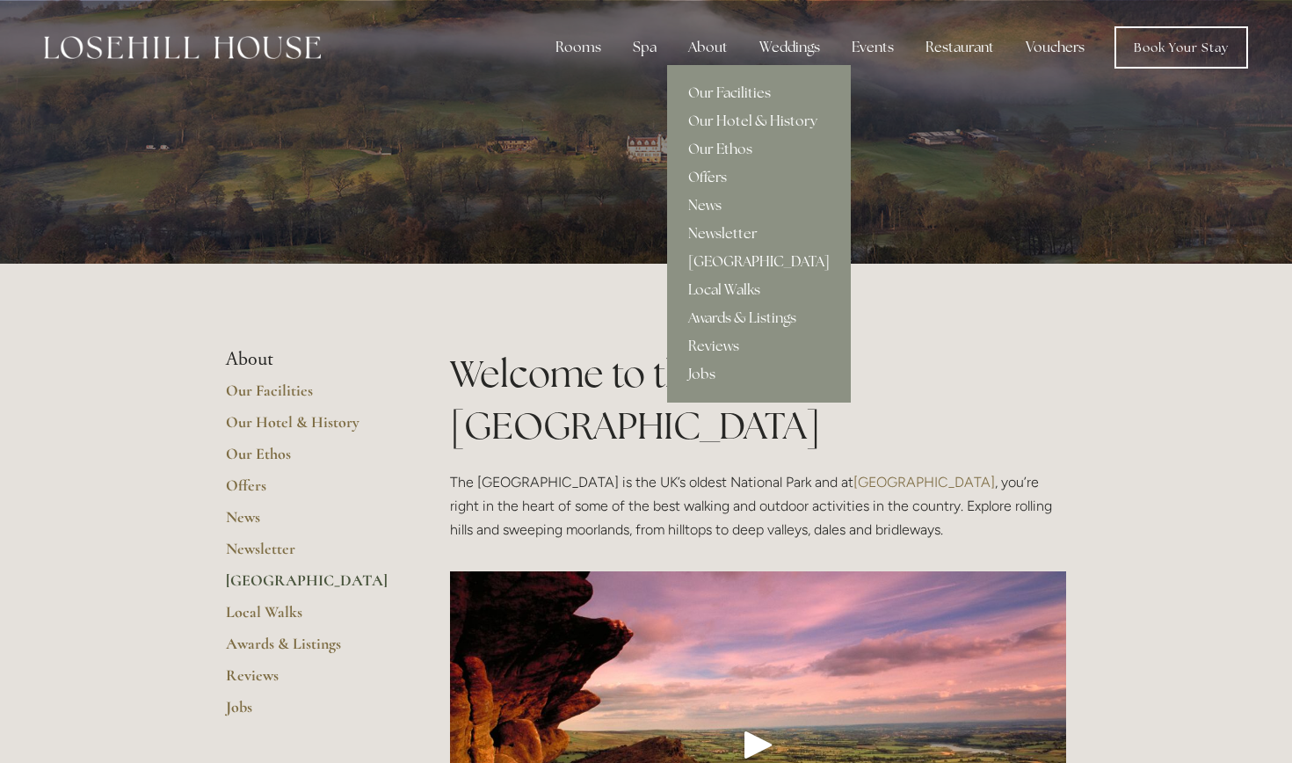
click at [709, 375] on link "Jobs" at bounding box center [759, 374] width 184 height 28
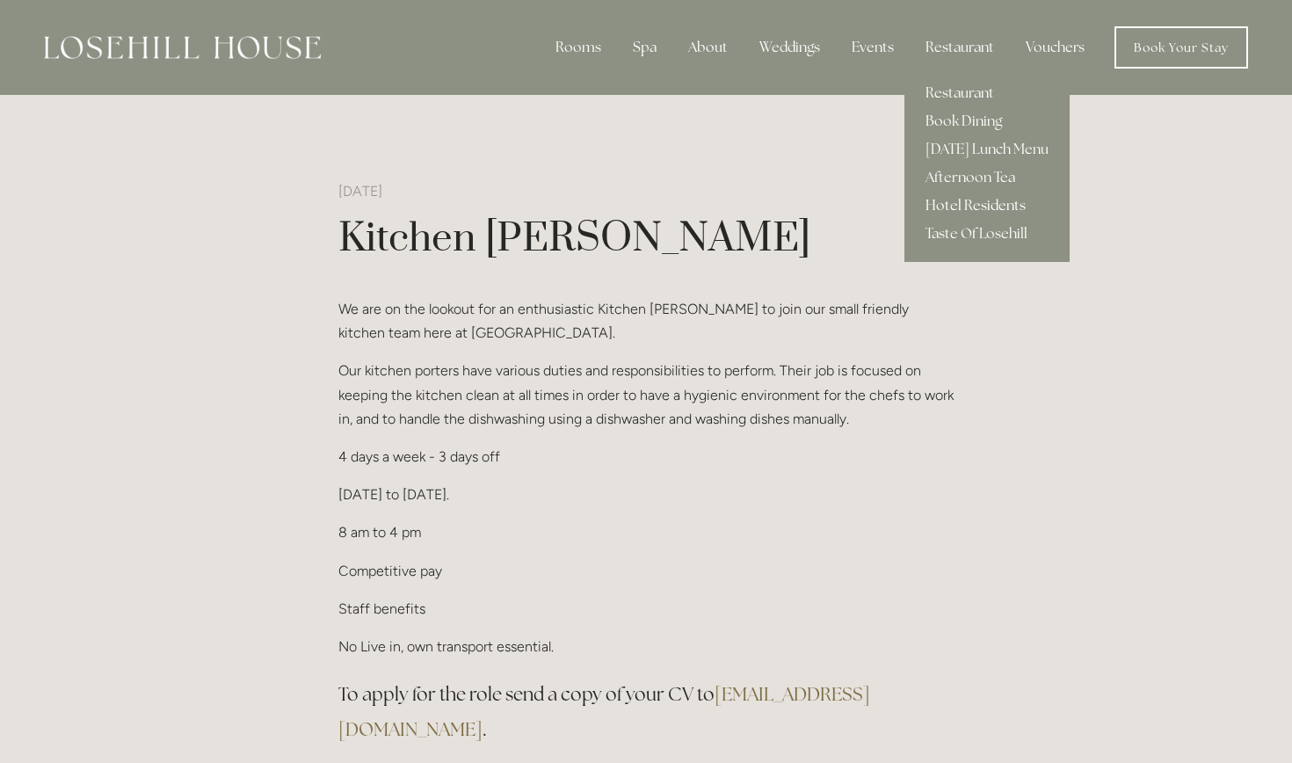
click at [995, 198] on link "Hotel Residents" at bounding box center [987, 206] width 165 height 28
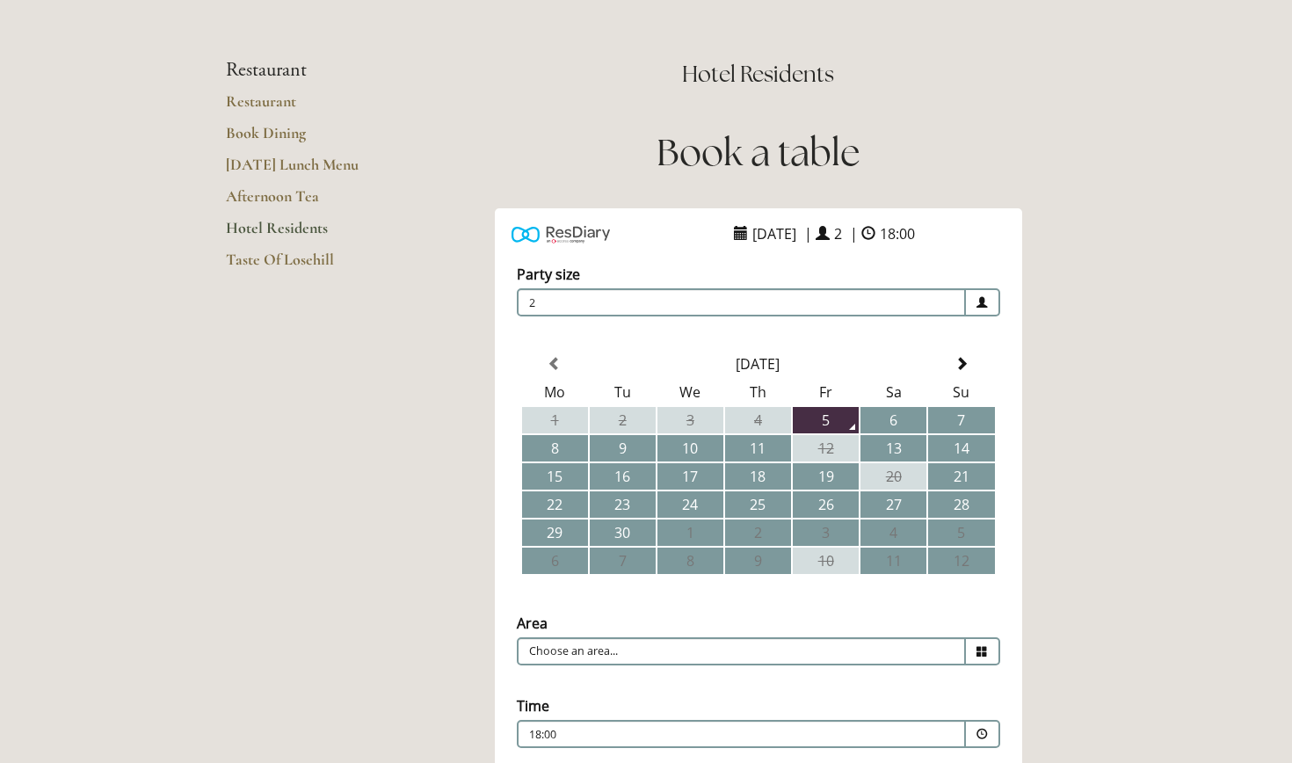
scroll to position [10, 0]
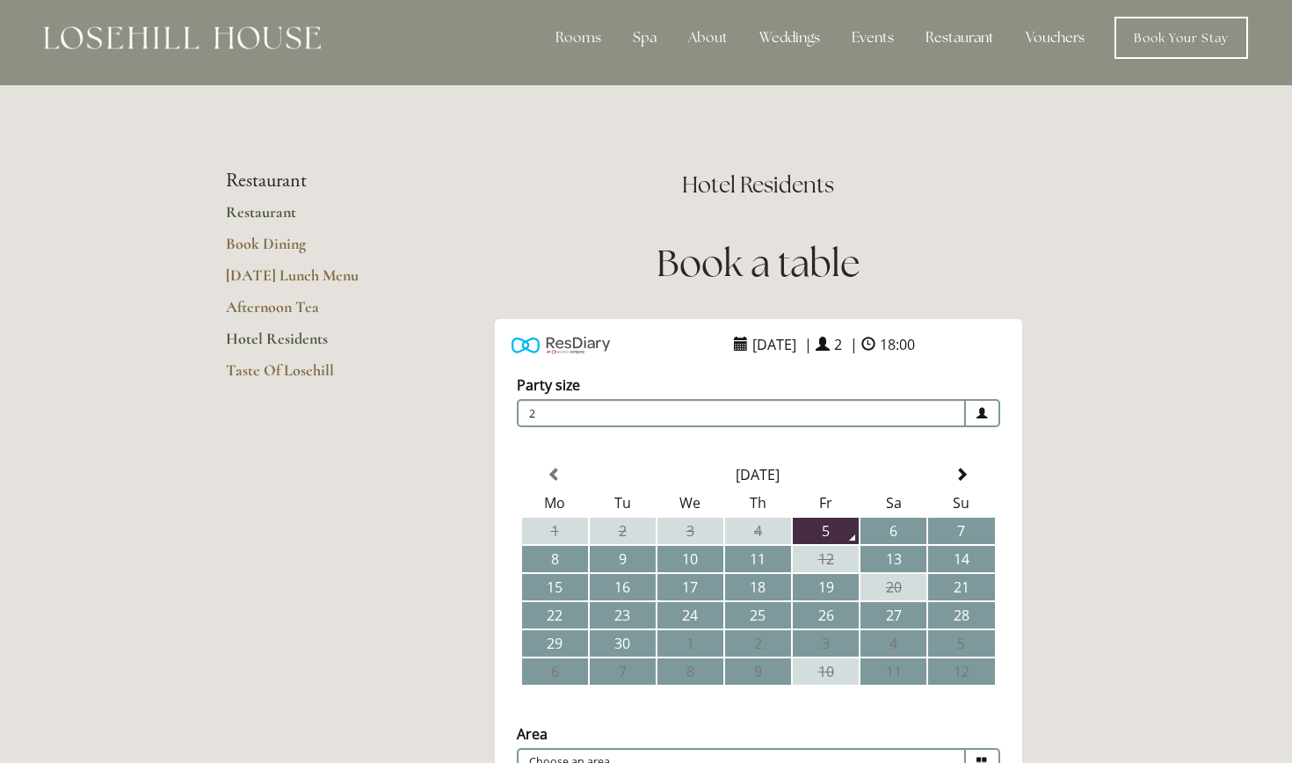
click at [276, 212] on link "Restaurant" at bounding box center [310, 218] width 168 height 32
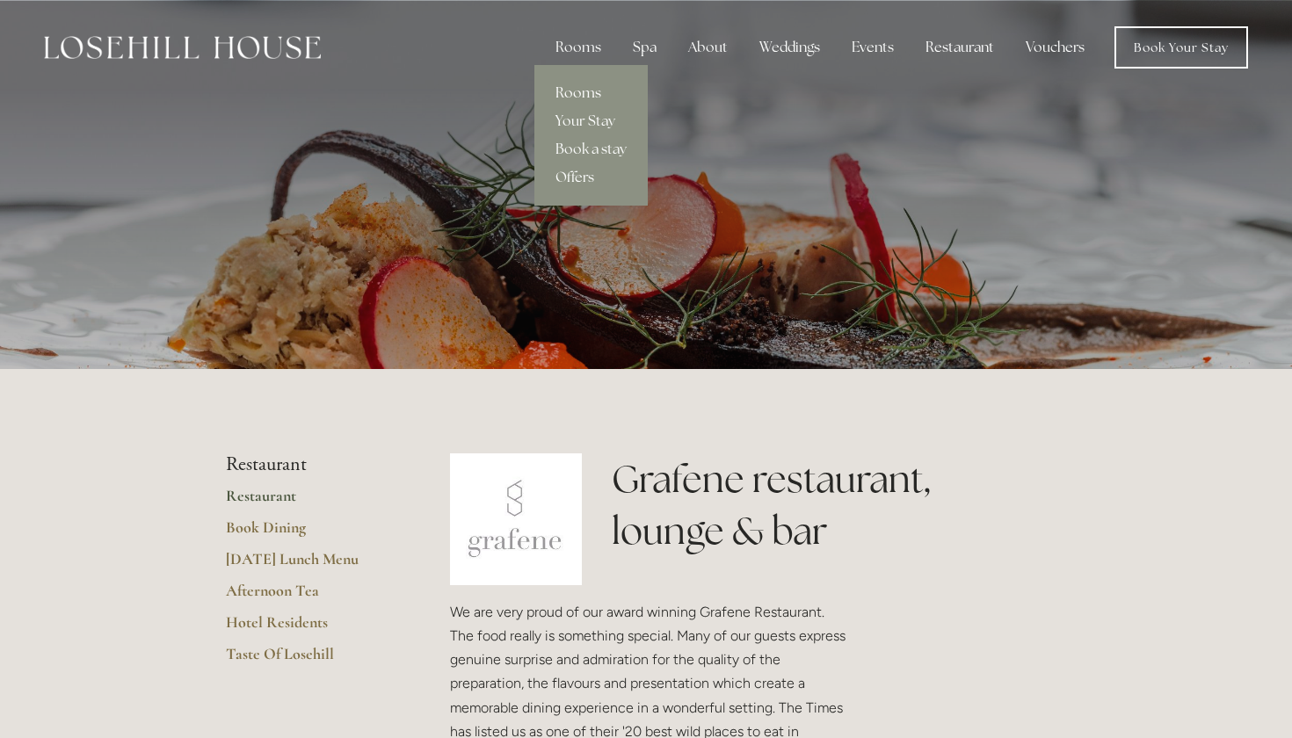
click at [590, 91] on link "Rooms" at bounding box center [590, 93] width 113 height 28
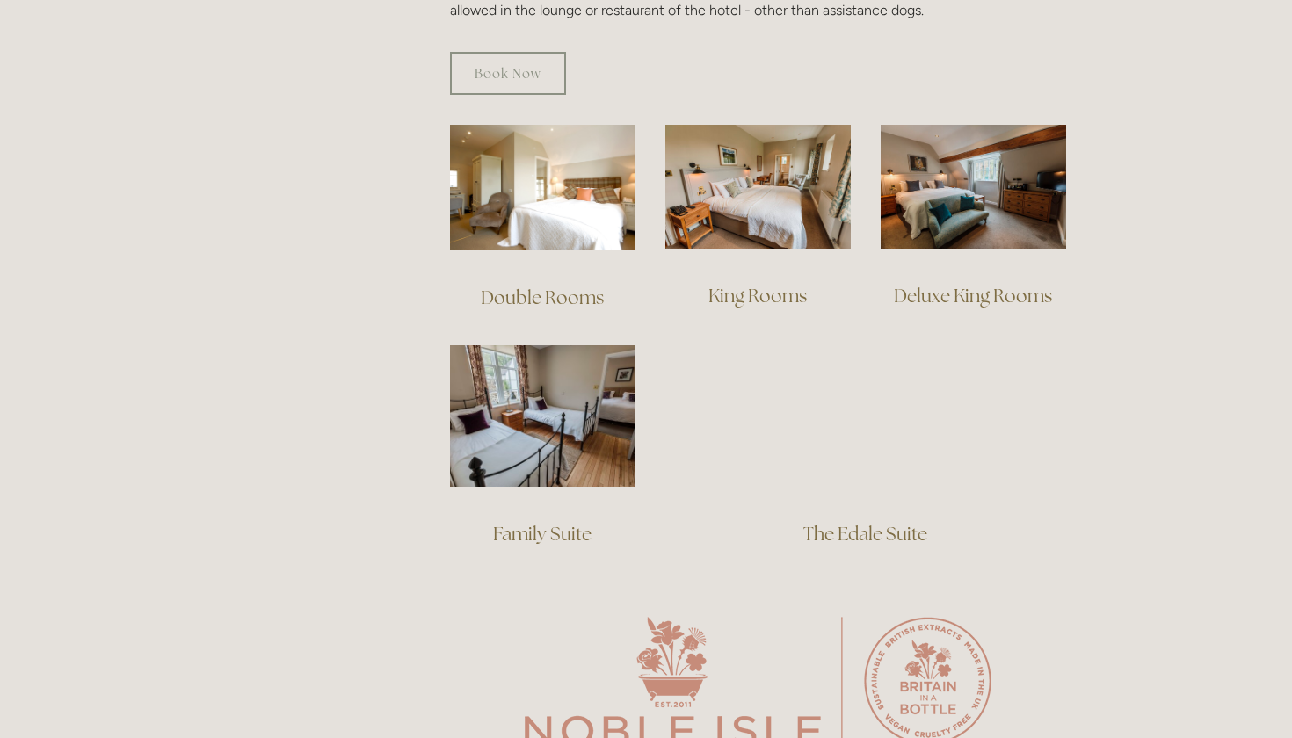
scroll to position [1168, 0]
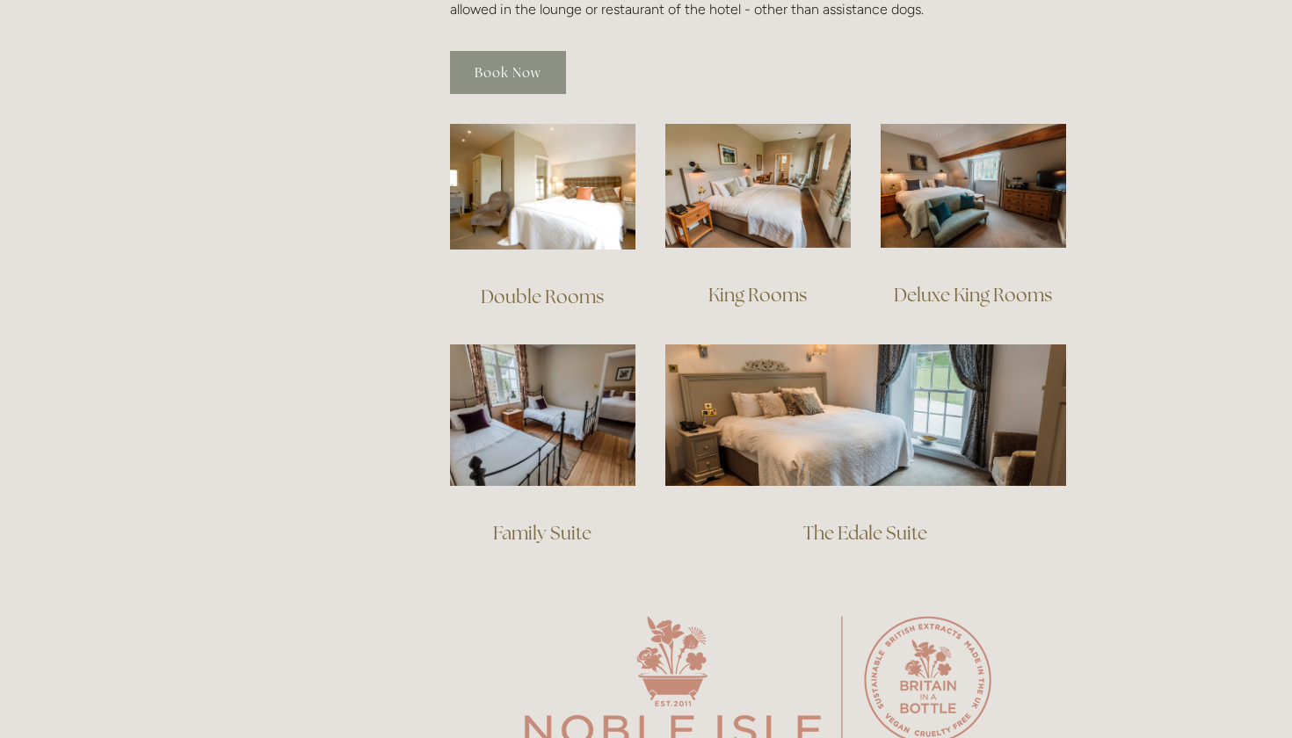
click at [521, 51] on link "Book Now" at bounding box center [508, 72] width 116 height 43
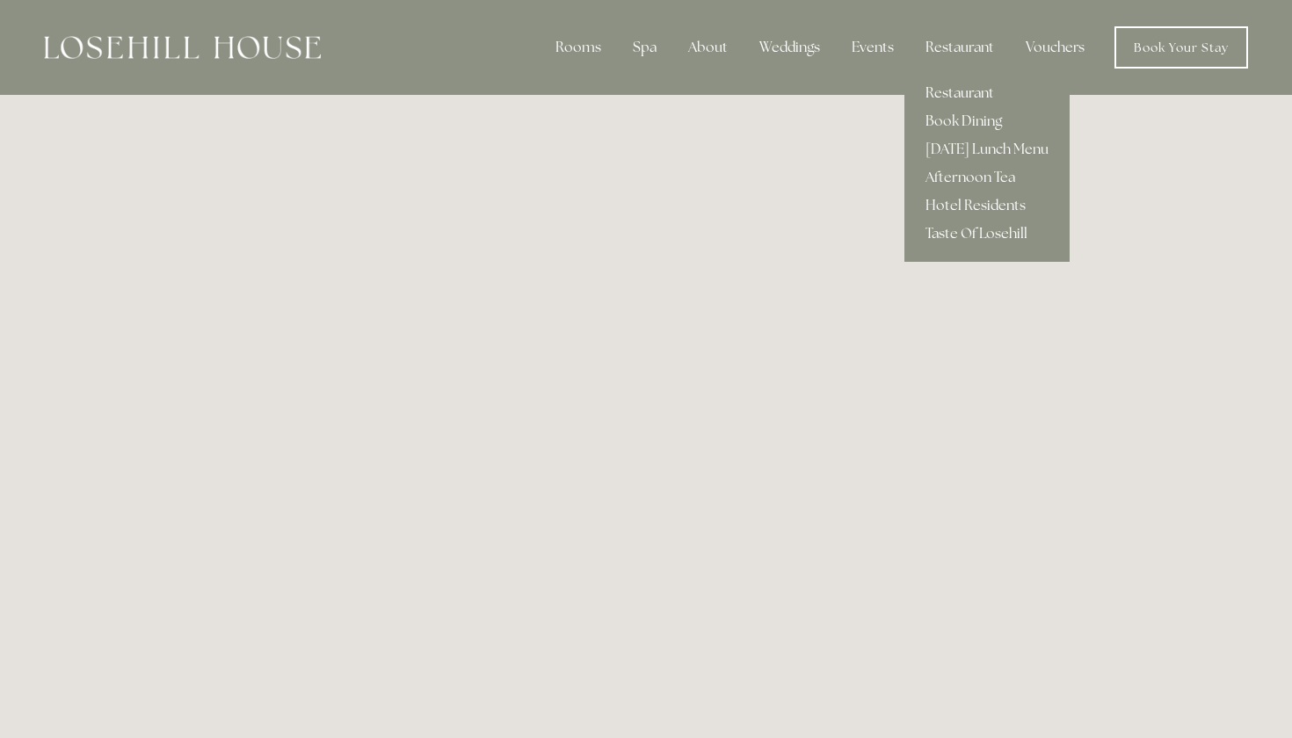
click at [968, 91] on link "Restaurant" at bounding box center [987, 93] width 165 height 28
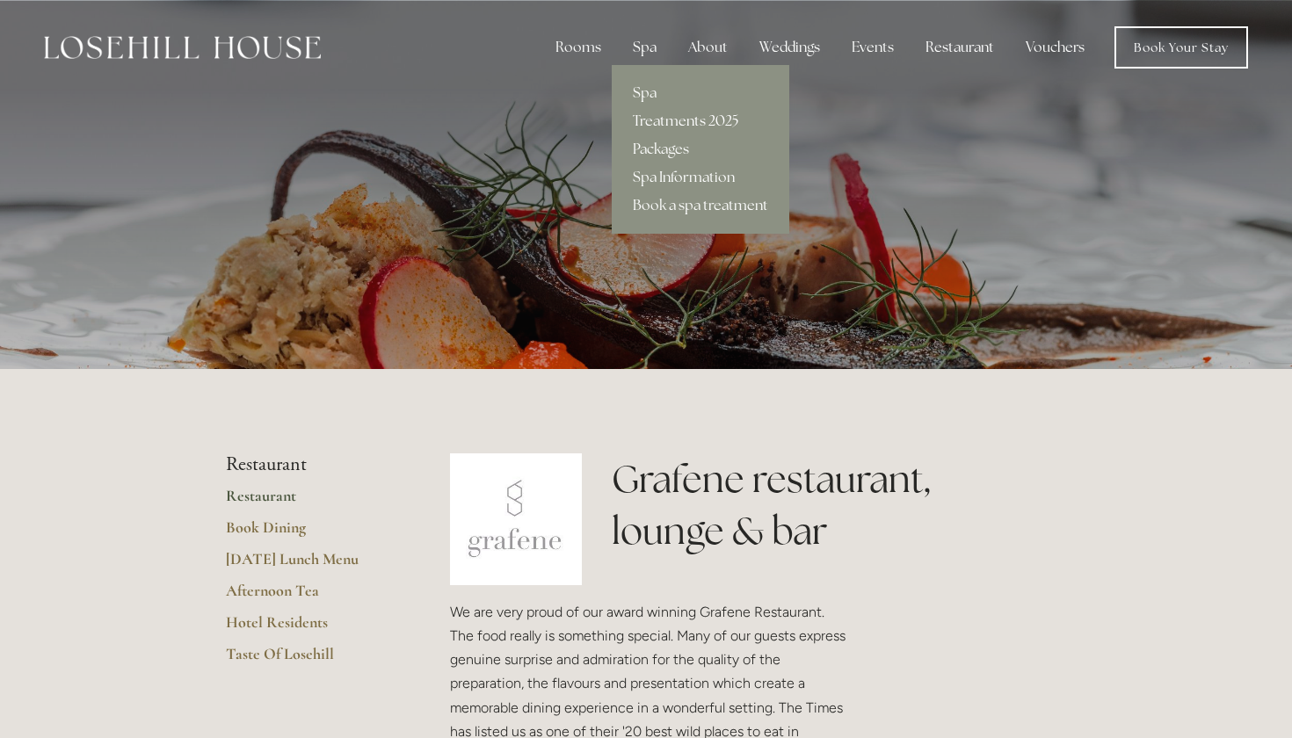
click at [664, 121] on link "Treatments 2025" at bounding box center [701, 121] width 178 height 28
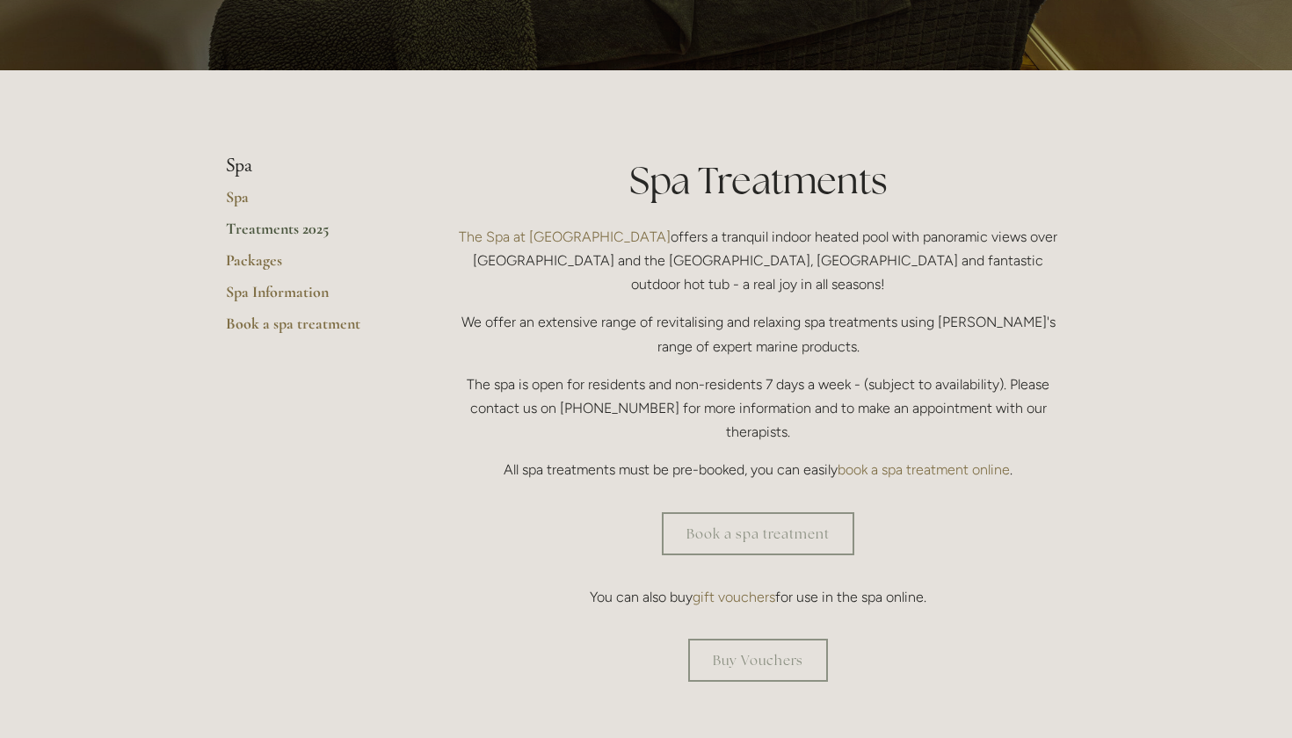
scroll to position [287, 0]
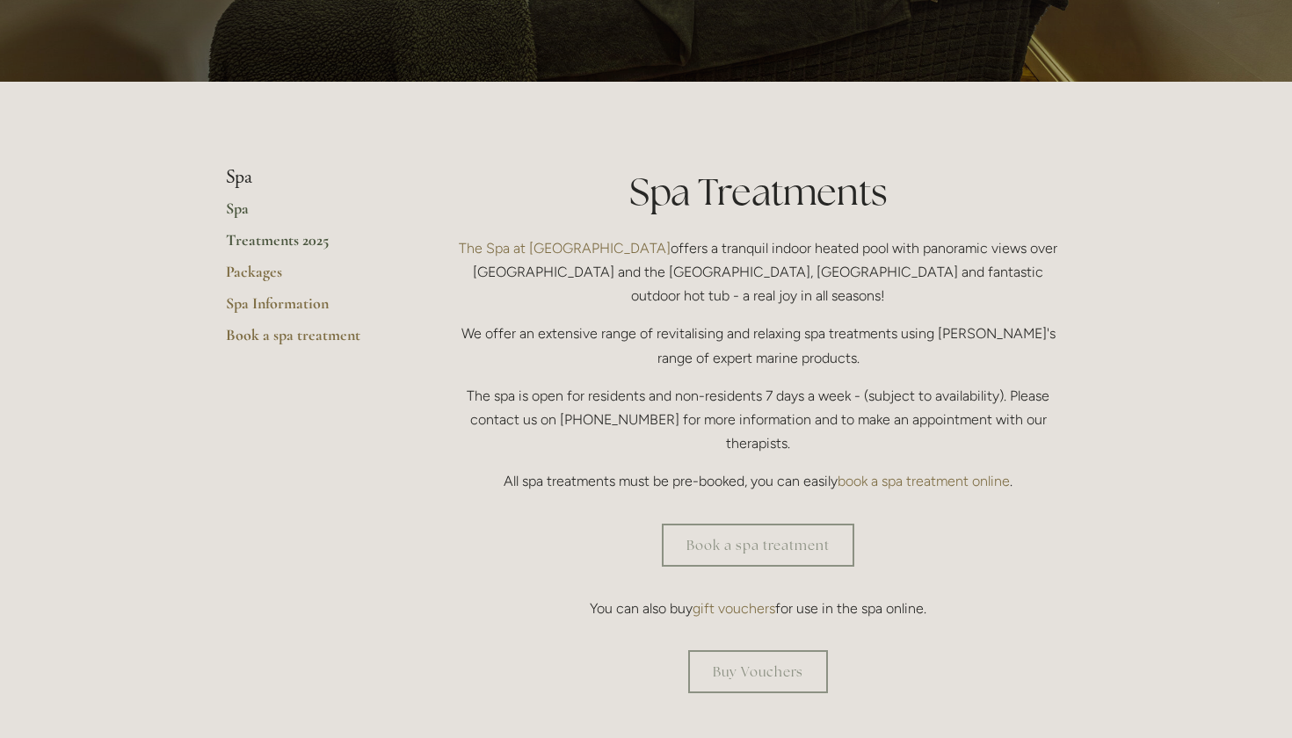
click at [242, 210] on link "Spa" at bounding box center [310, 215] width 168 height 32
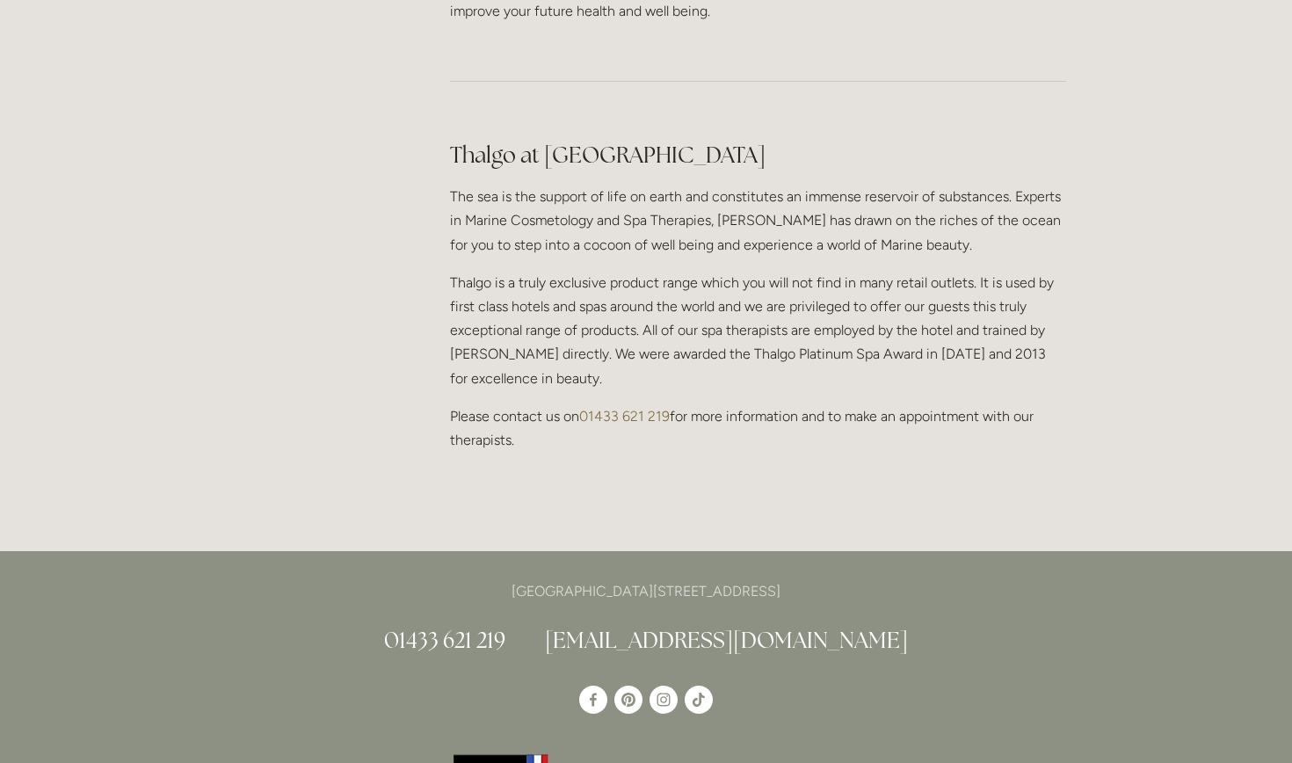
scroll to position [1559, 0]
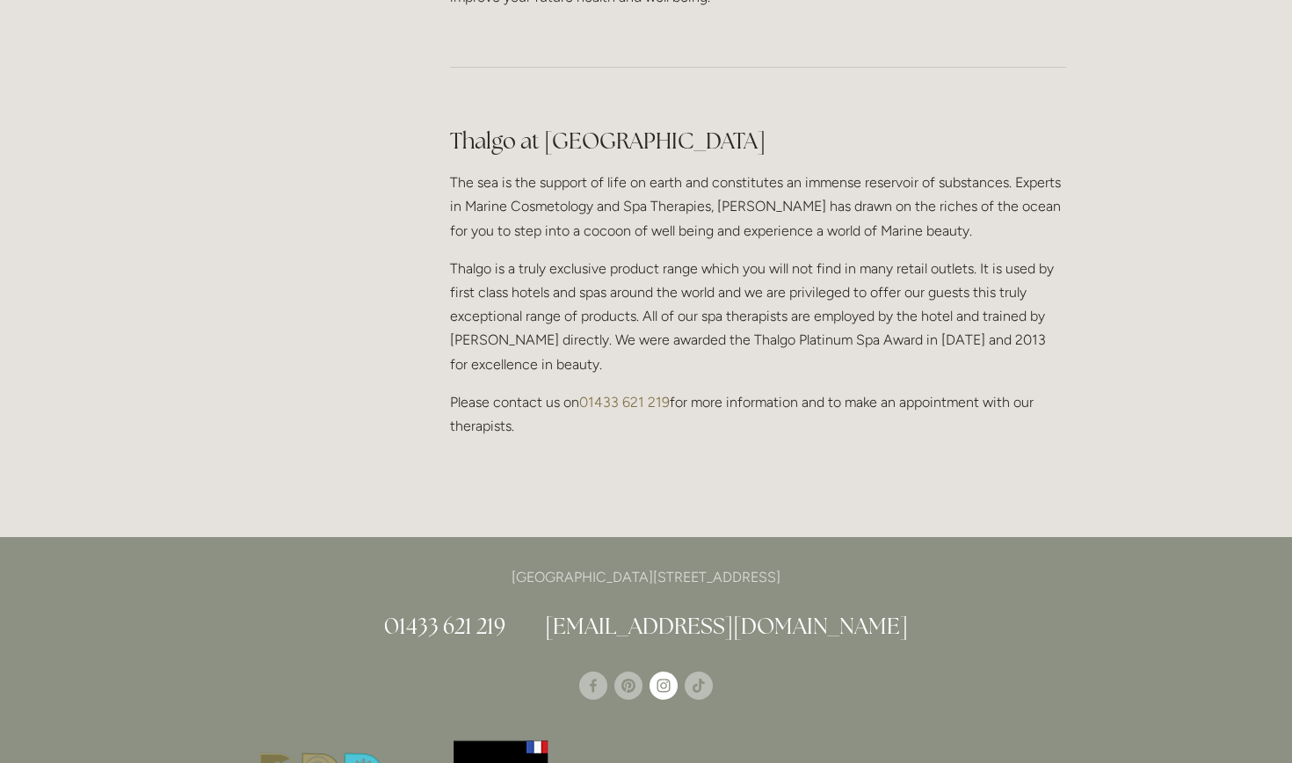
click at [668, 672] on use "Instagram" at bounding box center [664, 686] width 28 height 28
